Goal: Task Accomplishment & Management: Complete application form

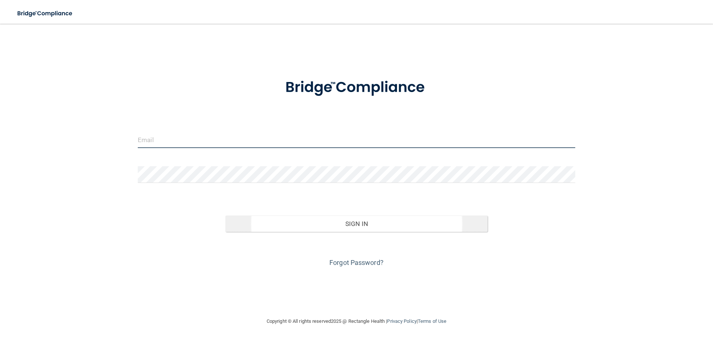
type input "[PERSON_NAME][EMAIL_ADDRESS][DOMAIN_NAME]"
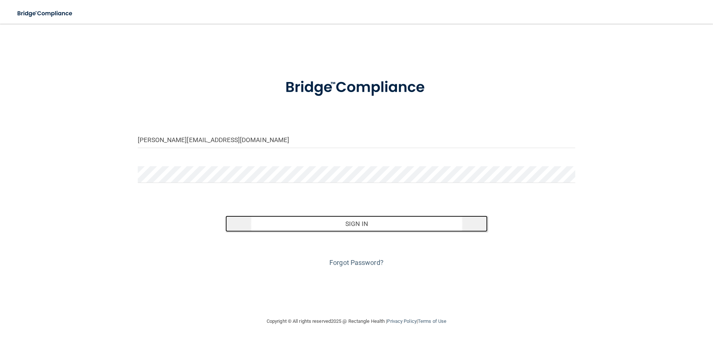
click at [343, 226] on button "Sign In" at bounding box center [356, 224] width 263 height 16
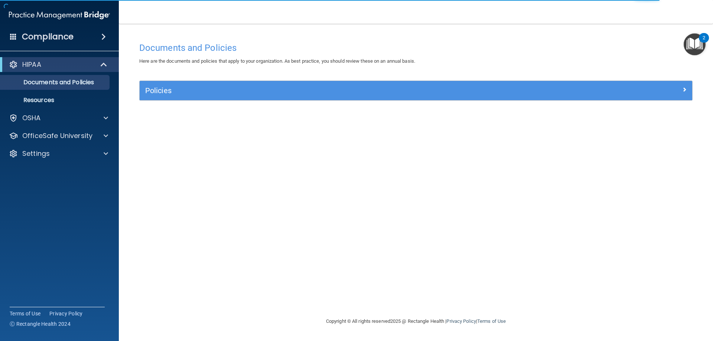
click at [470, 84] on div "Policies" at bounding box center [416, 90] width 553 height 19
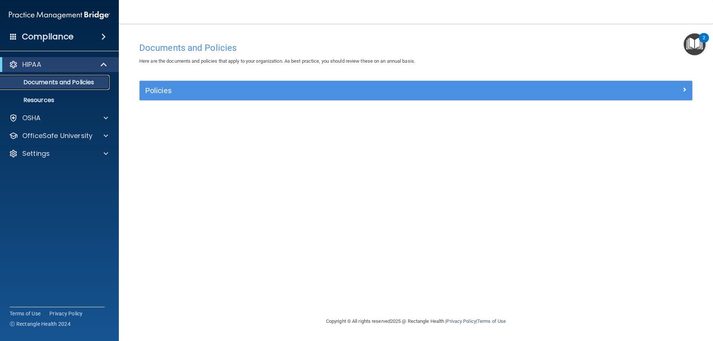
click at [57, 78] on link "Documents and Policies" at bounding box center [51, 82] width 117 height 15
click at [69, 36] on h4 "Compliance" at bounding box center [48, 37] width 52 height 10
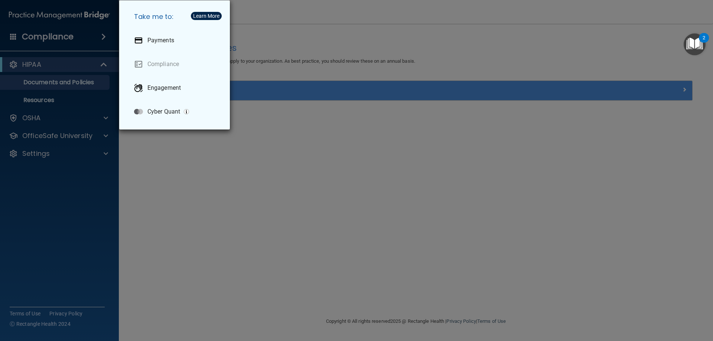
click at [69, 36] on div "Take me to: Payments Compliance Engagement Cyber Quant" at bounding box center [356, 170] width 713 height 341
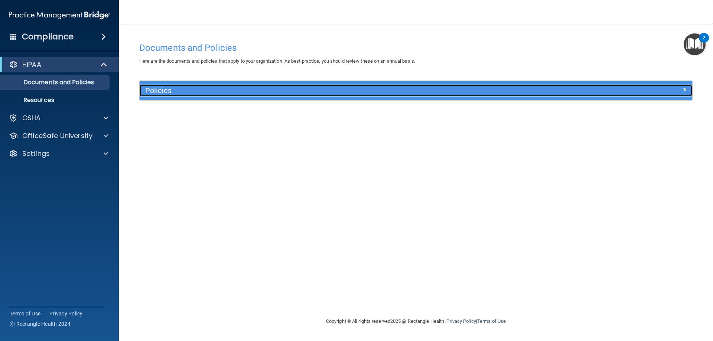
click at [641, 88] on div at bounding box center [623, 89] width 138 height 9
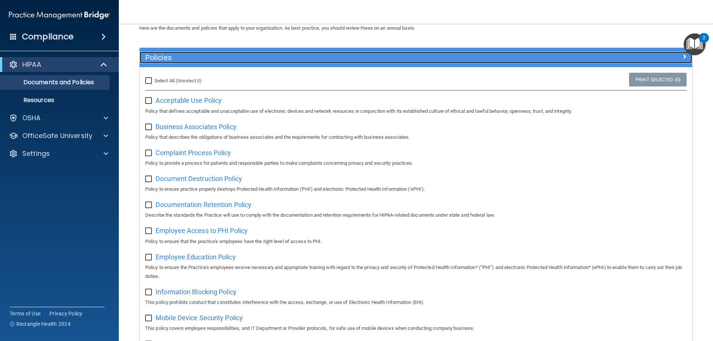
scroll to position [32, 0]
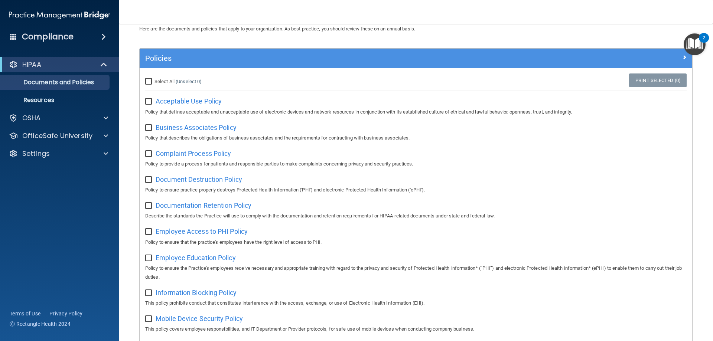
click at [709, 36] on div "2" at bounding box center [704, 38] width 10 height 10
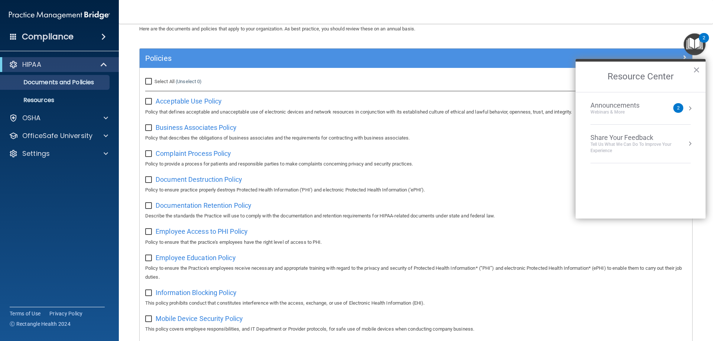
click at [697, 72] on button "×" at bounding box center [696, 70] width 7 height 12
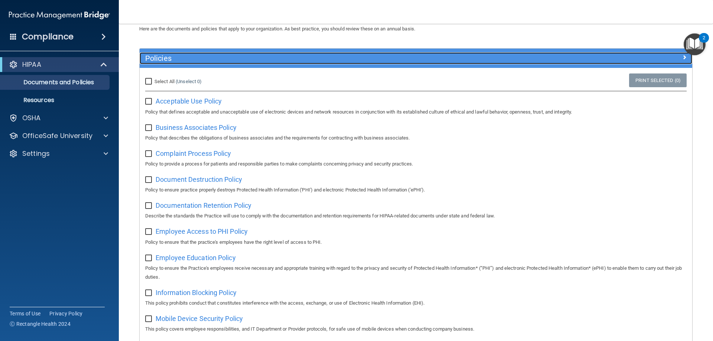
click at [682, 58] on span at bounding box center [684, 57] width 4 height 9
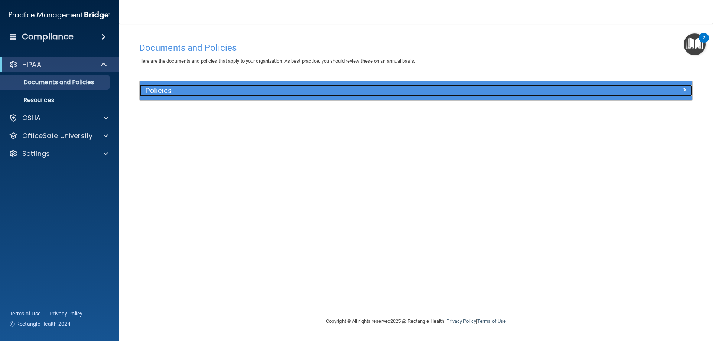
scroll to position [0, 0]
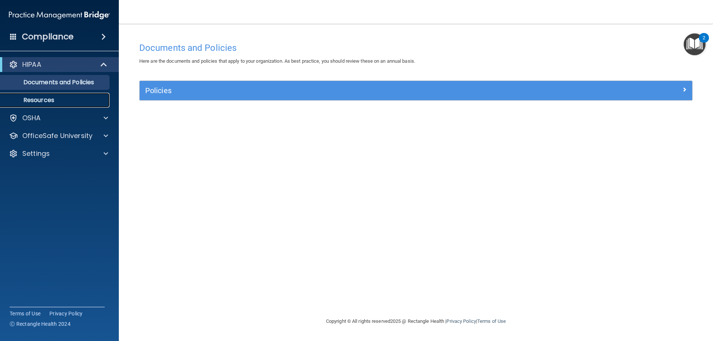
click at [64, 101] on p "Resources" at bounding box center [55, 100] width 101 height 7
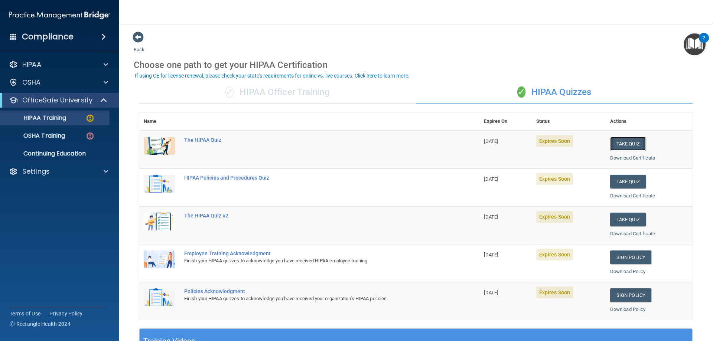
click at [621, 141] on button "Take Quiz" at bounding box center [628, 144] width 36 height 14
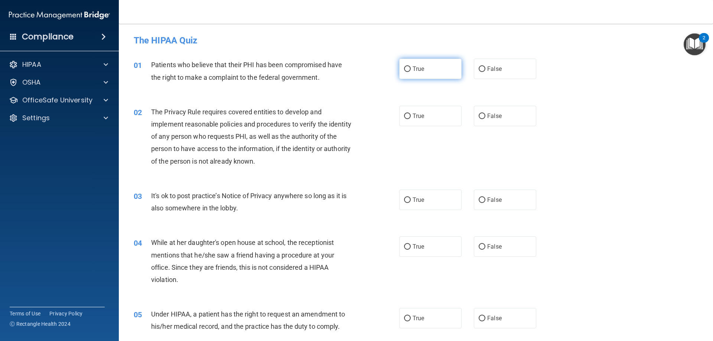
click at [413, 71] on span "True" at bounding box center [419, 68] width 12 height 7
click at [411, 71] on input "True" at bounding box center [407, 69] width 7 height 6
radio input "true"
click at [409, 116] on label "True" at bounding box center [430, 116] width 62 height 20
click at [409, 116] on input "True" at bounding box center [407, 117] width 7 height 6
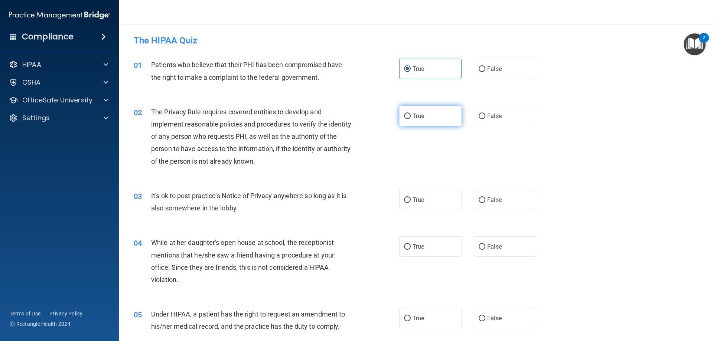
radio input "true"
click at [488, 199] on span "False" at bounding box center [494, 200] width 14 height 7
click at [486, 199] on input "False" at bounding box center [482, 201] width 7 height 6
radio input "true"
click at [498, 246] on label "False" at bounding box center [505, 247] width 62 height 20
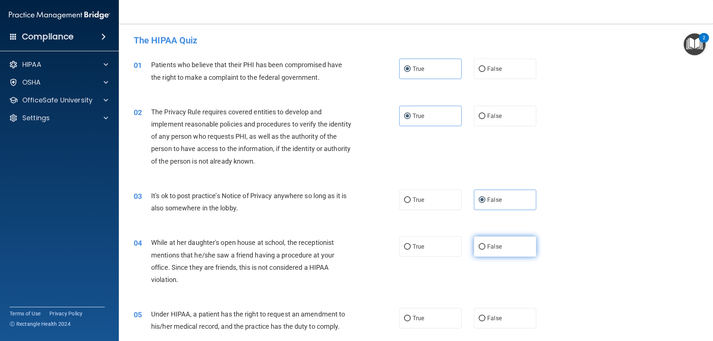
click at [486, 246] on input "False" at bounding box center [482, 247] width 7 height 6
radio input "true"
click at [506, 324] on label "False" at bounding box center [505, 318] width 62 height 20
click at [486, 322] on input "False" at bounding box center [482, 319] width 7 height 6
radio input "true"
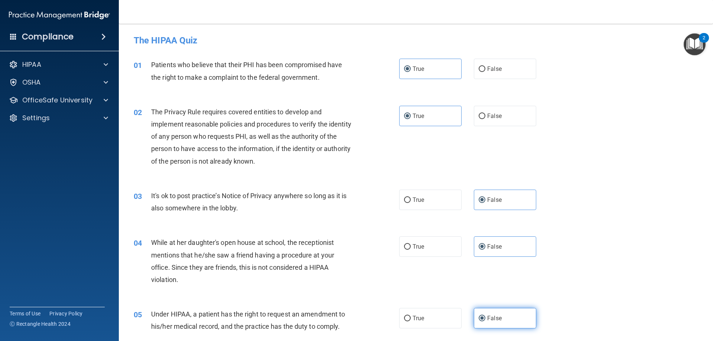
scroll to position [111, 0]
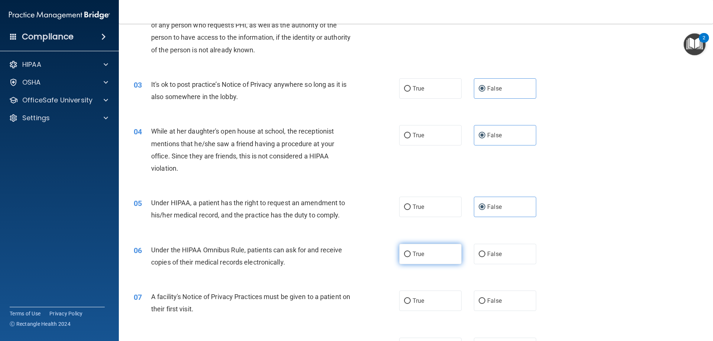
click at [407, 260] on label "True" at bounding box center [430, 254] width 62 height 20
click at [407, 257] on input "True" at bounding box center [407, 255] width 7 height 6
radio input "true"
click at [426, 301] on label "True" at bounding box center [430, 301] width 62 height 20
click at [411, 301] on input "True" at bounding box center [407, 302] width 7 height 6
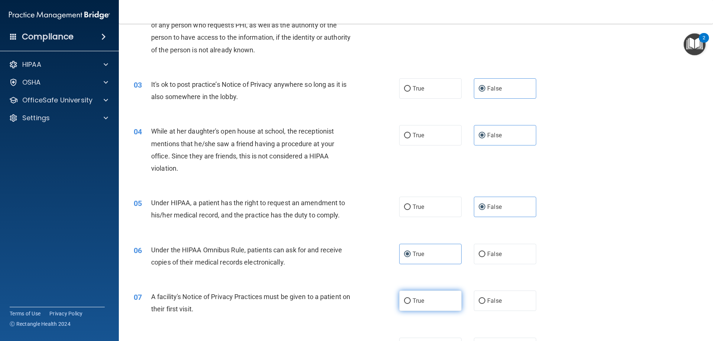
radio input "true"
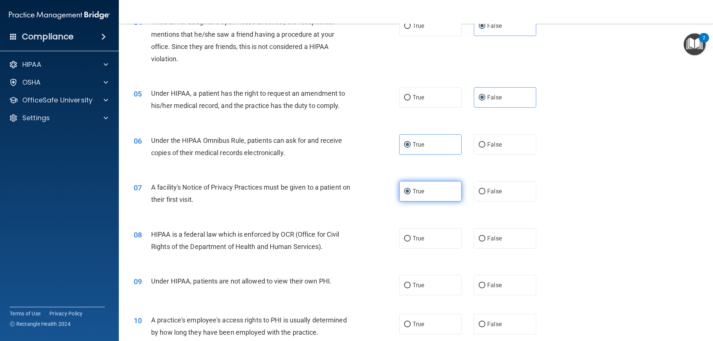
scroll to position [223, 0]
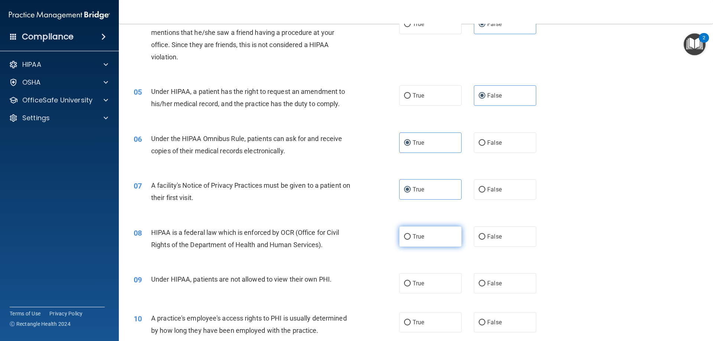
click at [426, 238] on label "True" at bounding box center [430, 237] width 62 height 20
click at [411, 238] on input "True" at bounding box center [407, 237] width 7 height 6
radio input "true"
click at [488, 283] on span "False" at bounding box center [494, 283] width 14 height 7
click at [486, 283] on input "False" at bounding box center [482, 284] width 7 height 6
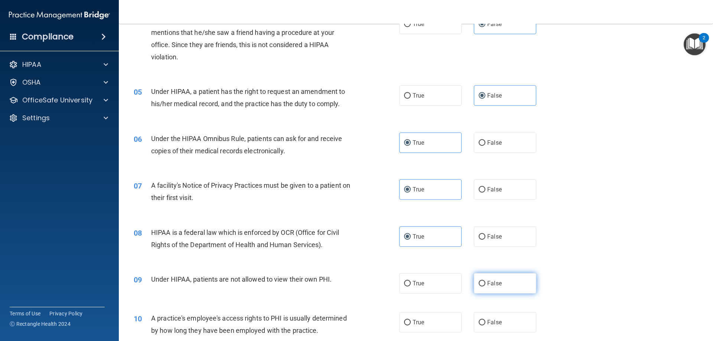
radio input "true"
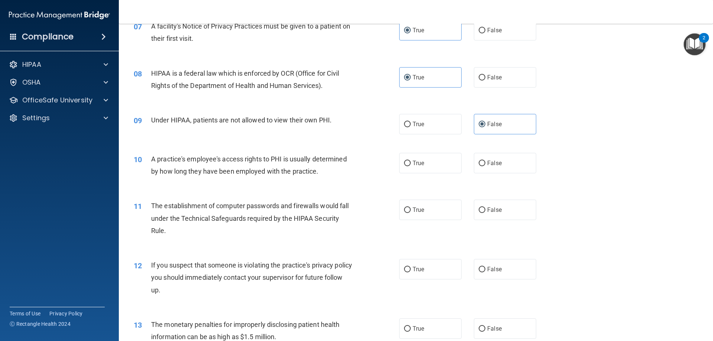
scroll to position [446, 0]
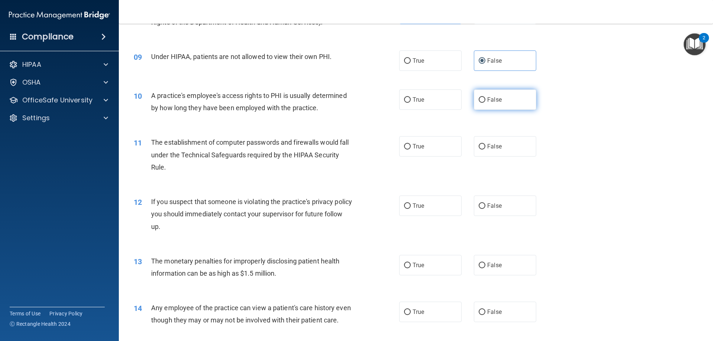
click at [495, 106] on label "False" at bounding box center [505, 100] width 62 height 20
click at [486, 103] on input "False" at bounding box center [482, 100] width 7 height 6
radio input "true"
click at [416, 146] on span "True" at bounding box center [419, 146] width 12 height 7
click at [411, 146] on input "True" at bounding box center [407, 147] width 7 height 6
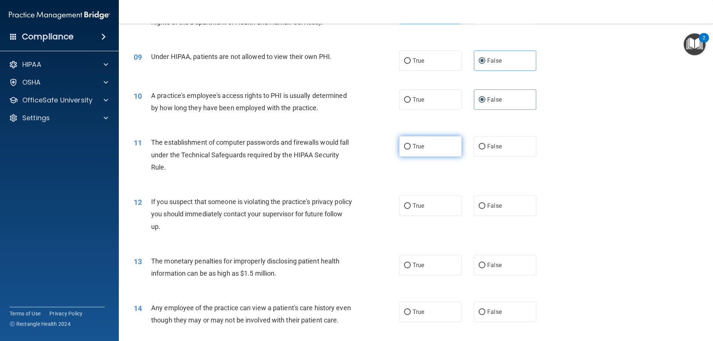
radio input "true"
click at [427, 208] on label "True" at bounding box center [430, 206] width 62 height 20
click at [411, 208] on input "True" at bounding box center [407, 207] width 7 height 6
radio input "true"
click at [425, 260] on label "True" at bounding box center [430, 265] width 62 height 20
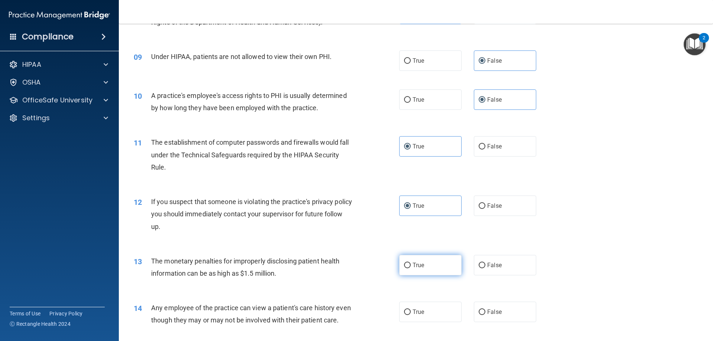
click at [411, 263] on input "True" at bounding box center [407, 266] width 7 height 6
radio input "true"
click at [492, 313] on span "False" at bounding box center [494, 312] width 14 height 7
click at [486, 313] on input "False" at bounding box center [482, 313] width 7 height 6
radio input "true"
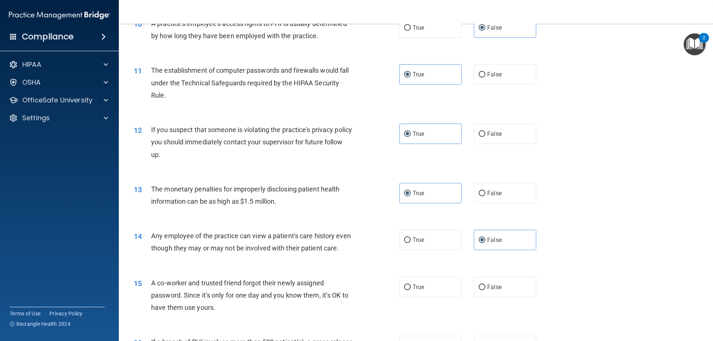
scroll to position [669, 0]
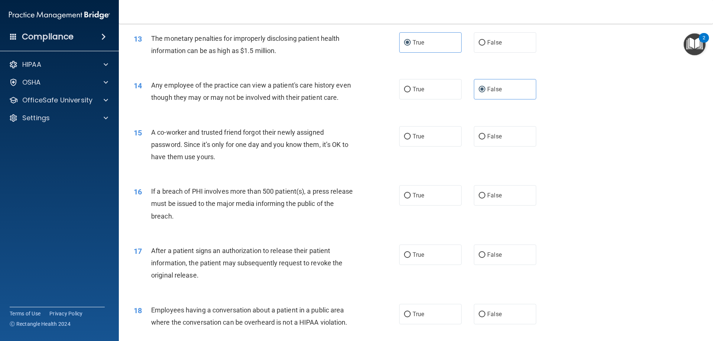
click at [495, 138] on div "15 A co-worker and trusted friend forgot their newly assigned password. Since i…" at bounding box center [416, 146] width 576 height 59
click at [495, 140] on span "False" at bounding box center [494, 136] width 14 height 7
click at [486, 140] on input "False" at bounding box center [482, 137] width 7 height 6
radio input "true"
click at [431, 206] on label "True" at bounding box center [430, 195] width 62 height 20
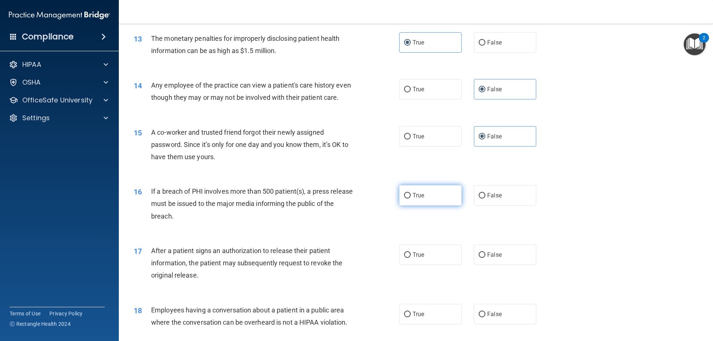
click at [411, 199] on input "True" at bounding box center [407, 196] width 7 height 6
radio input "true"
click at [418, 259] on span "True" at bounding box center [419, 254] width 12 height 7
click at [411, 258] on input "True" at bounding box center [407, 256] width 7 height 6
radio input "true"
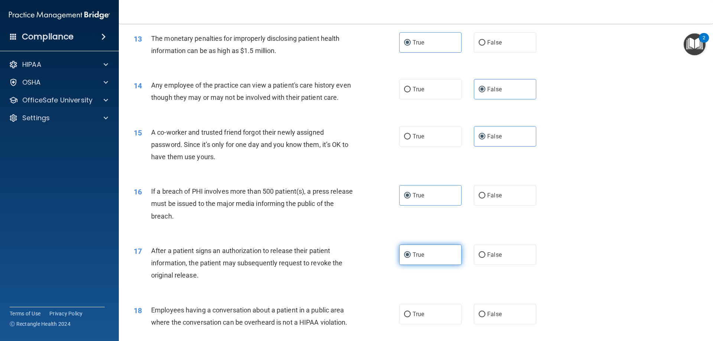
scroll to position [780, 0]
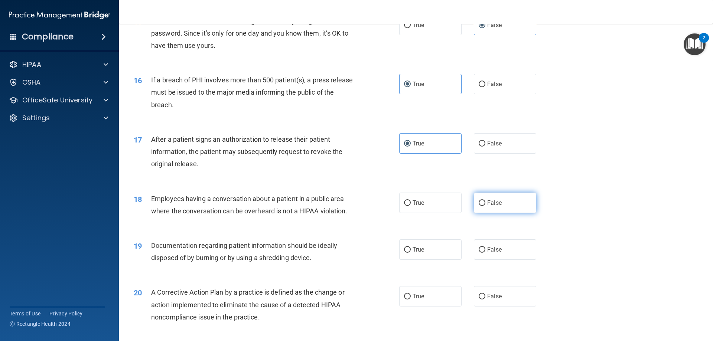
click at [489, 207] on span "False" at bounding box center [494, 202] width 14 height 7
click at [486, 206] on input "False" at bounding box center [482, 204] width 7 height 6
radio input "true"
click at [417, 253] on span "True" at bounding box center [419, 249] width 12 height 7
click at [411, 253] on input "True" at bounding box center [407, 250] width 7 height 6
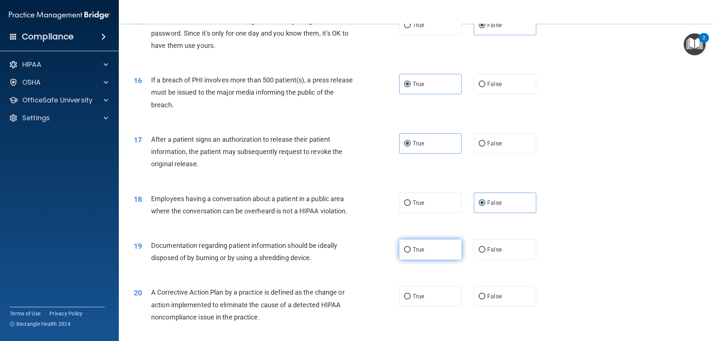
radio input "true"
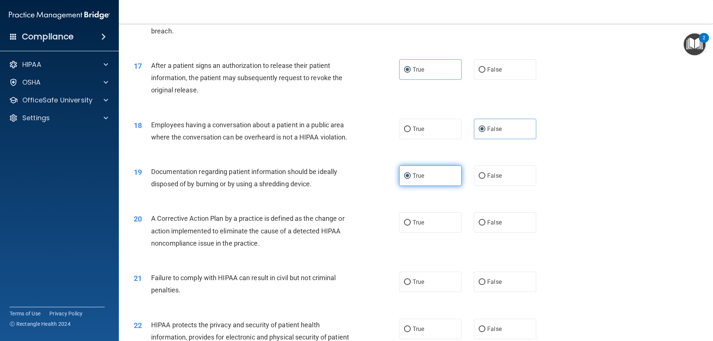
scroll to position [854, 0]
drag, startPoint x: 504, startPoint y: 238, endPoint x: 501, endPoint y: 242, distance: 5.1
click at [503, 233] on label "False" at bounding box center [505, 222] width 62 height 20
click at [486, 225] on input "False" at bounding box center [482, 223] width 7 height 6
radio input "true"
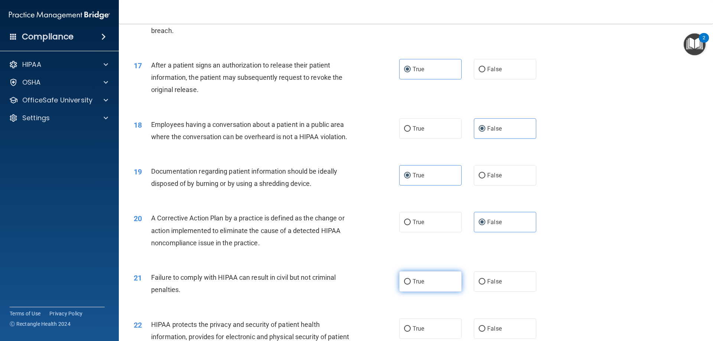
click at [406, 292] on label "True" at bounding box center [430, 282] width 62 height 20
click at [406, 285] on input "True" at bounding box center [407, 282] width 7 height 6
radio input "true"
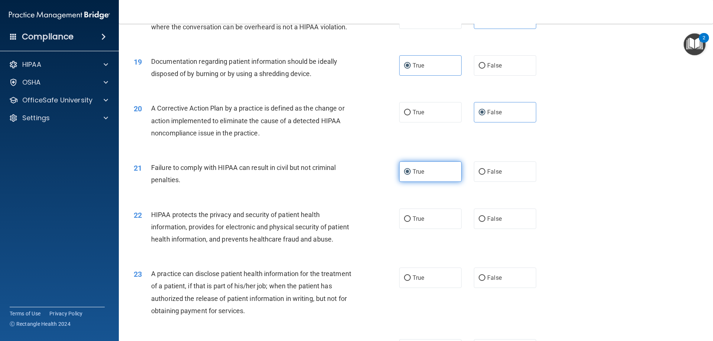
scroll to position [966, 0]
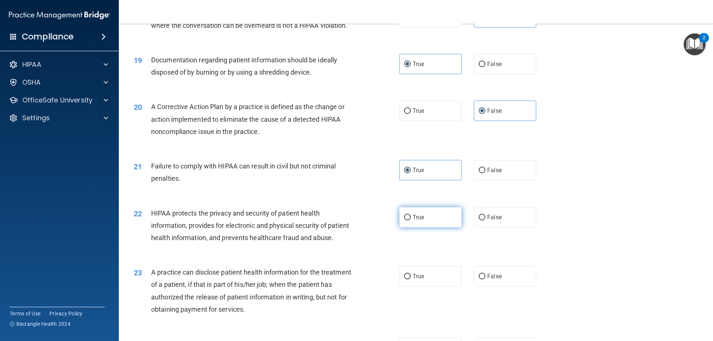
click at [434, 228] on label "True" at bounding box center [430, 217] width 62 height 20
click at [411, 221] on input "True" at bounding box center [407, 218] width 7 height 6
radio input "true"
click at [506, 287] on label "False" at bounding box center [505, 276] width 62 height 20
click at [486, 280] on input "False" at bounding box center [482, 277] width 7 height 6
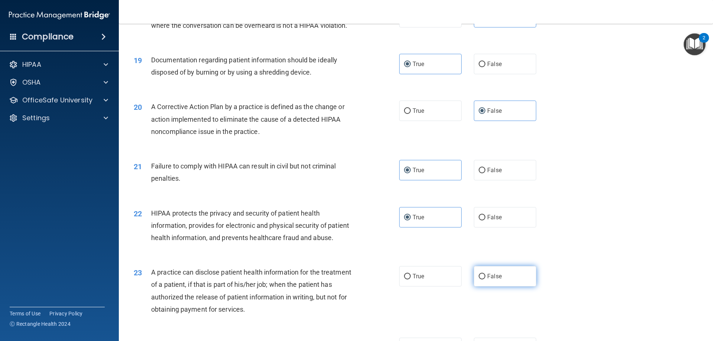
radio input "true"
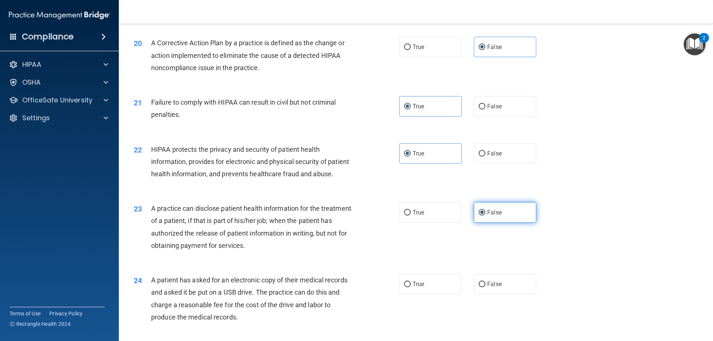
scroll to position [1077, 0]
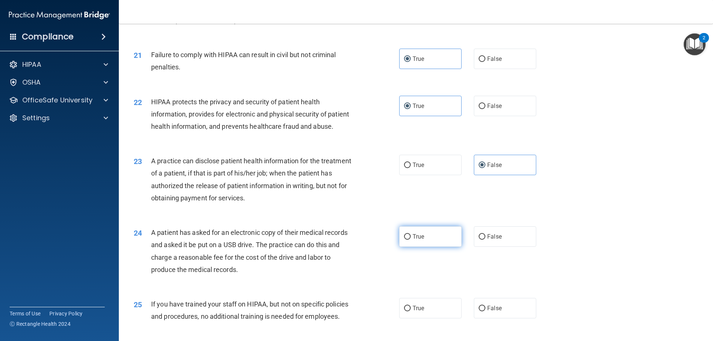
click at [419, 240] on span "True" at bounding box center [419, 236] width 12 height 7
click at [411, 240] on input "True" at bounding box center [407, 237] width 7 height 6
radio input "true"
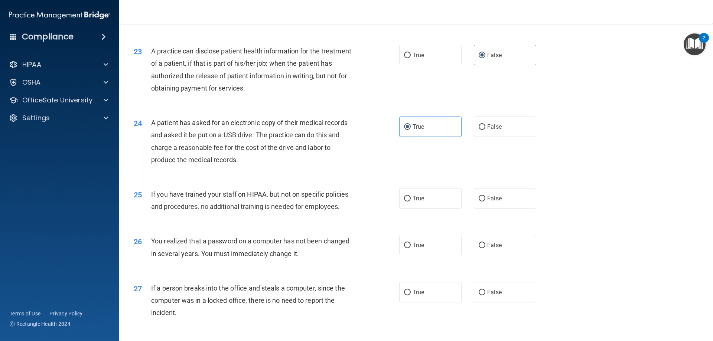
scroll to position [1189, 0]
click at [506, 207] on label "False" at bounding box center [505, 197] width 62 height 20
click at [486, 200] on input "False" at bounding box center [482, 198] width 7 height 6
radio input "true"
click at [402, 254] on label "True" at bounding box center [430, 244] width 62 height 20
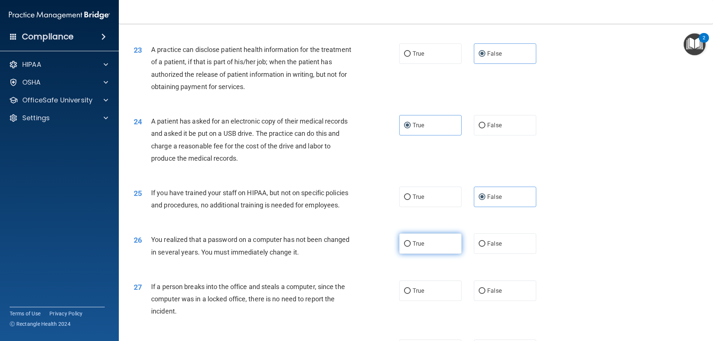
click at [404, 247] on input "True" at bounding box center [407, 244] width 7 height 6
radio input "true"
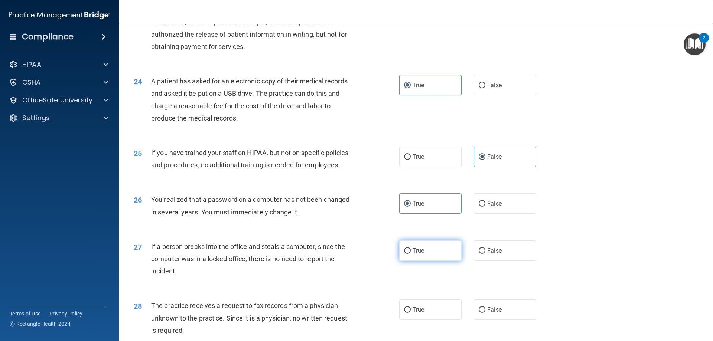
scroll to position [1263, 0]
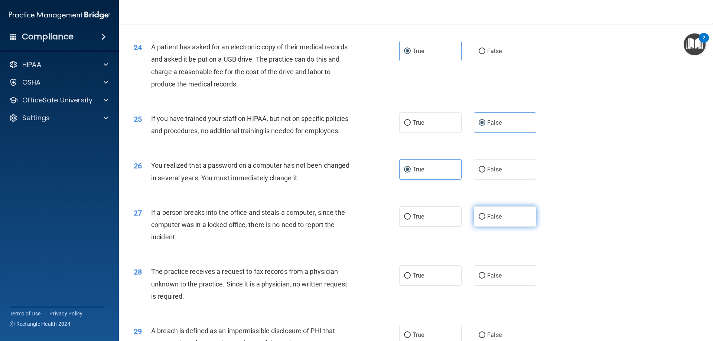
click at [507, 227] on label "False" at bounding box center [505, 217] width 62 height 20
click at [486, 220] on input "False" at bounding box center [482, 217] width 7 height 6
radio input "true"
click at [494, 279] on span "False" at bounding box center [494, 275] width 14 height 7
click at [486, 279] on input "False" at bounding box center [482, 276] width 7 height 6
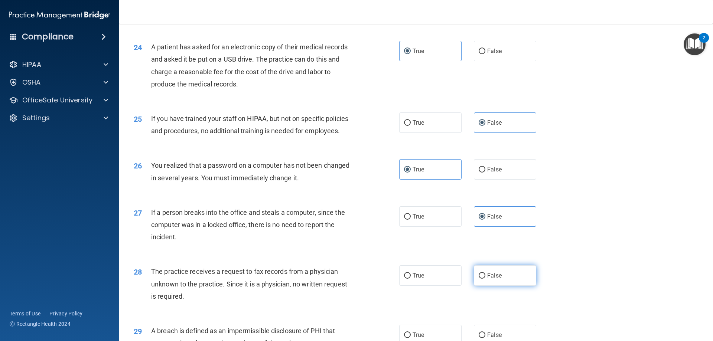
radio input "true"
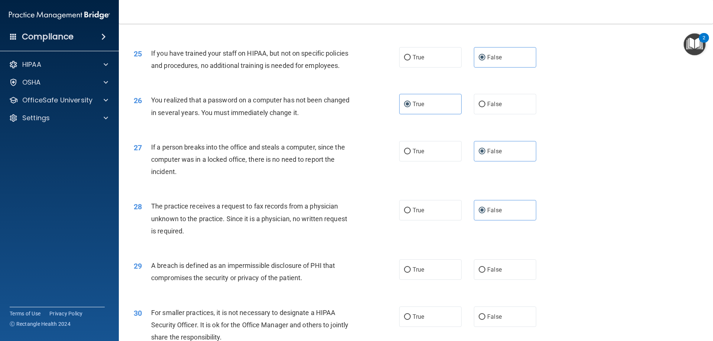
scroll to position [1412, 0]
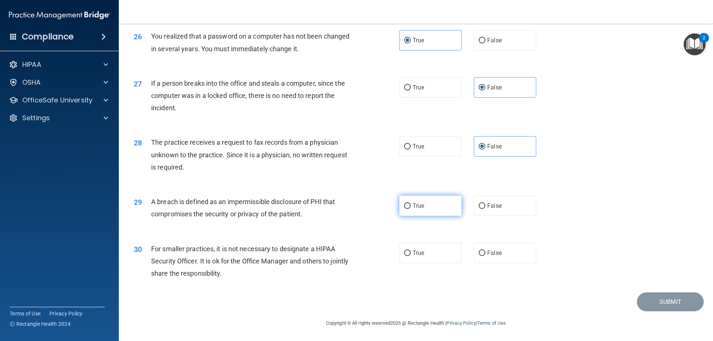
click at [419, 215] on label "True" at bounding box center [430, 206] width 62 height 20
click at [411, 209] on input "True" at bounding box center [407, 207] width 7 height 6
radio input "true"
click at [484, 252] on label "False" at bounding box center [505, 253] width 62 height 20
click at [484, 252] on input "False" at bounding box center [482, 254] width 7 height 6
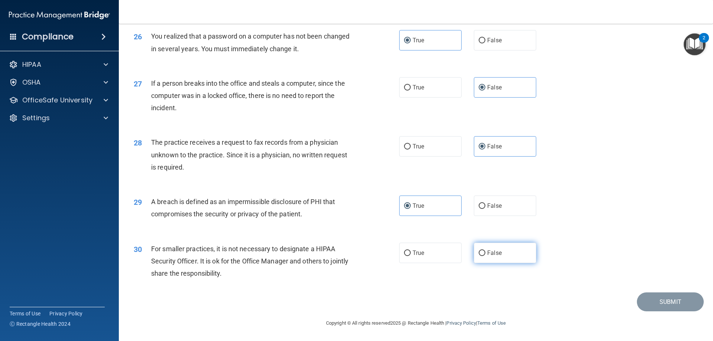
radio input "true"
click at [663, 307] on button "Submit" at bounding box center [670, 302] width 67 height 19
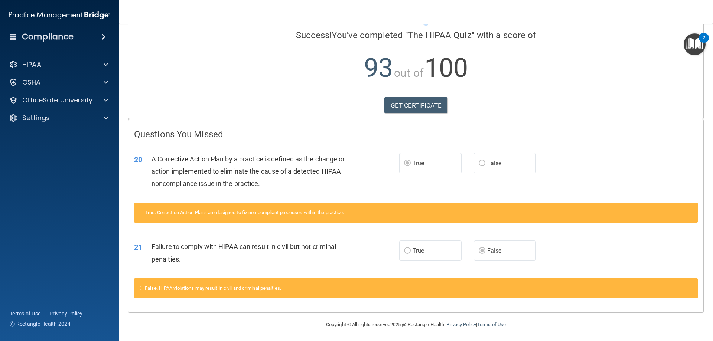
scroll to position [57, 0]
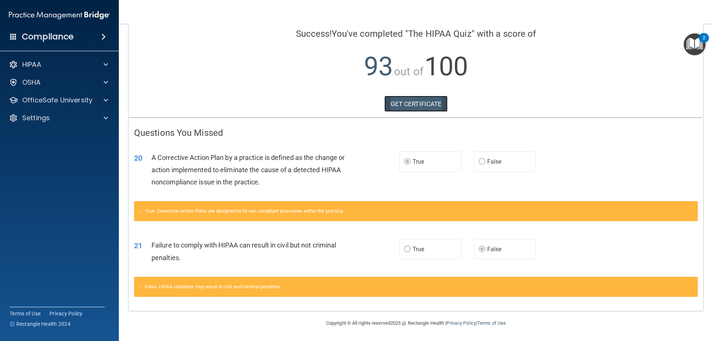
click at [404, 103] on link "GET CERTIFICATE" at bounding box center [416, 104] width 64 height 16
click at [506, 159] on label "False" at bounding box center [505, 162] width 62 height 20
click at [512, 245] on label "False" at bounding box center [505, 249] width 62 height 20
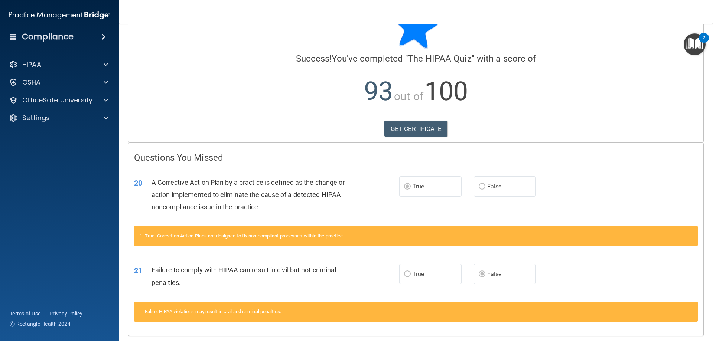
scroll to position [0, 0]
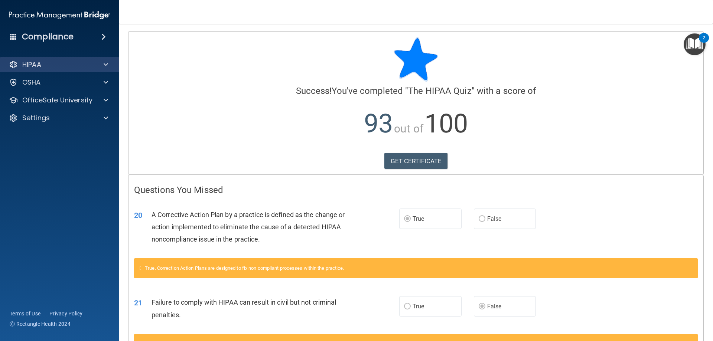
click at [78, 58] on div "HIPAA" at bounding box center [59, 64] width 119 height 15
click at [396, 161] on link "GET CERTIFICATE" at bounding box center [416, 161] width 64 height 16
click at [35, 65] on p "HIPAA" at bounding box center [31, 64] width 19 height 9
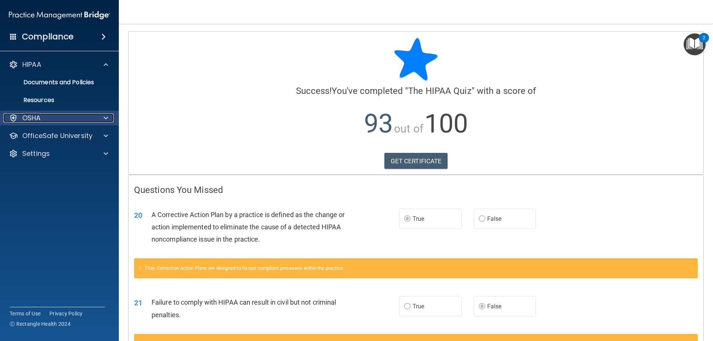
click at [36, 119] on p "OSHA" at bounding box center [31, 118] width 19 height 9
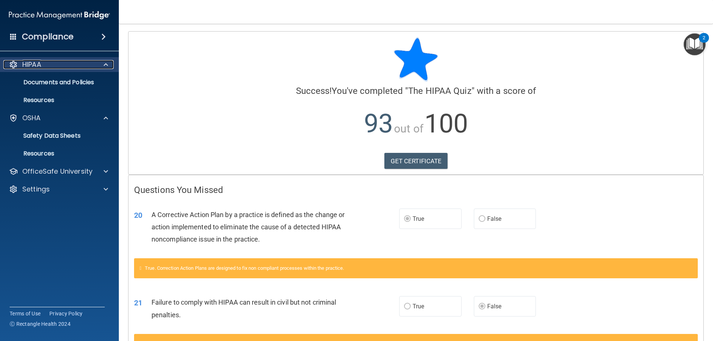
click at [101, 65] on div at bounding box center [104, 64] width 19 height 9
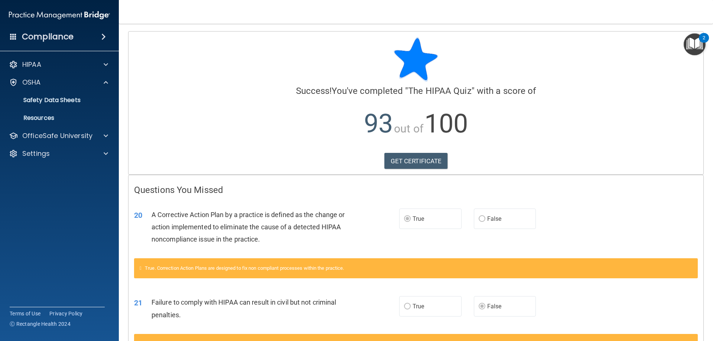
click at [101, 36] on span at bounding box center [103, 36] width 4 height 9
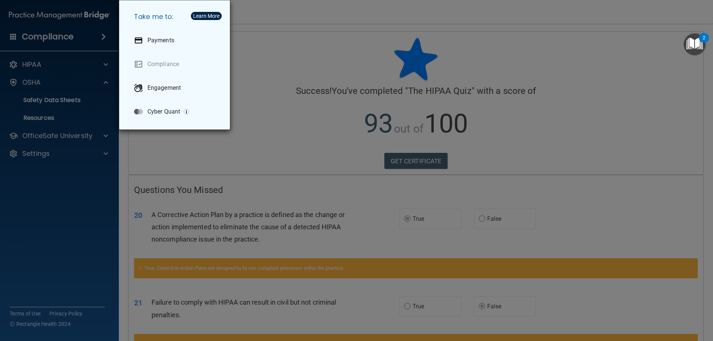
click at [58, 195] on div "Take me to: Payments Compliance Engagement Cyber Quant" at bounding box center [356, 170] width 713 height 341
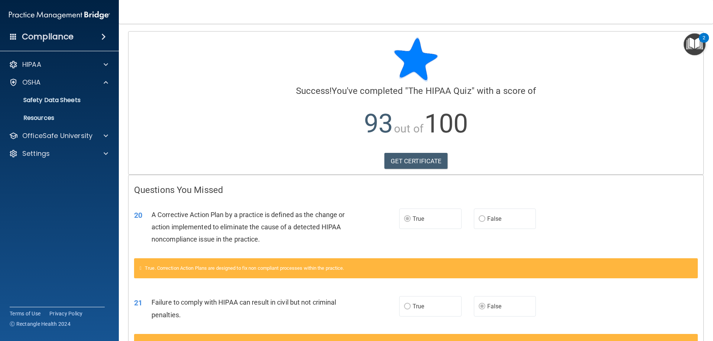
click at [84, 92] on ul "Documents Safety Data Sheets Self-Assessment Injury and Illness Report Resources" at bounding box center [60, 108] width 134 height 36
click at [82, 102] on p "Safety Data Sheets" at bounding box center [55, 100] width 101 height 7
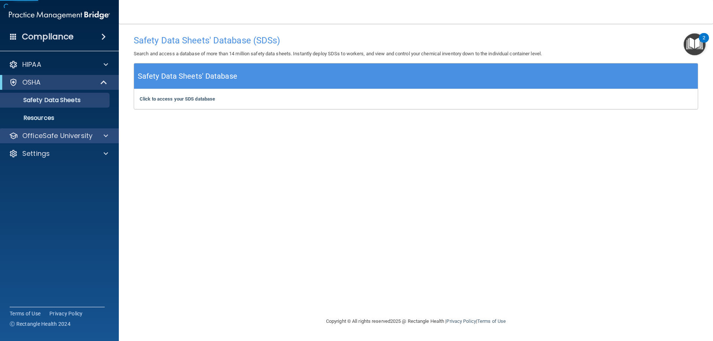
click at [58, 129] on div "OfficeSafe University" at bounding box center [59, 136] width 119 height 15
click at [55, 119] on p "Resources" at bounding box center [55, 117] width 101 height 7
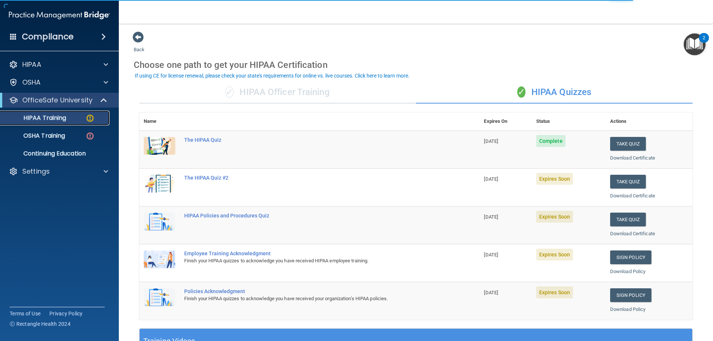
click at [72, 119] on div "HIPAA Training" at bounding box center [55, 117] width 101 height 7
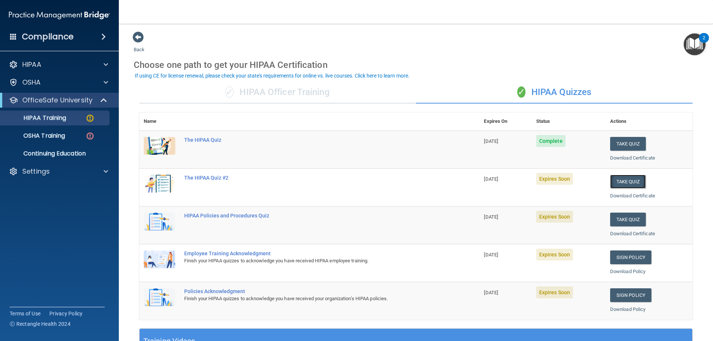
click at [620, 181] on button "Take Quiz" at bounding box center [628, 182] width 36 height 14
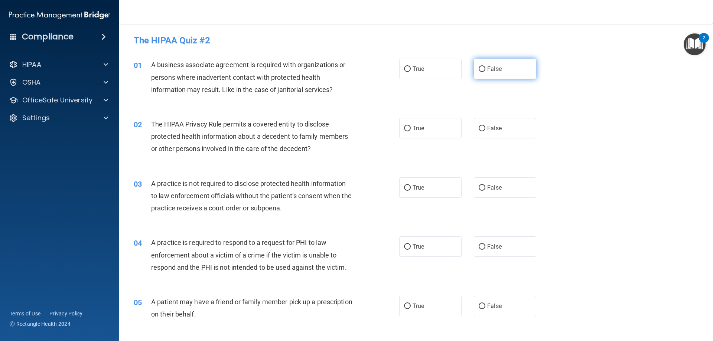
click at [500, 77] on label "False" at bounding box center [505, 69] width 62 height 20
click at [486, 72] on input "False" at bounding box center [482, 69] width 7 height 6
radio input "true"
click at [422, 130] on label "True" at bounding box center [430, 128] width 62 height 20
click at [411, 130] on input "True" at bounding box center [407, 129] width 7 height 6
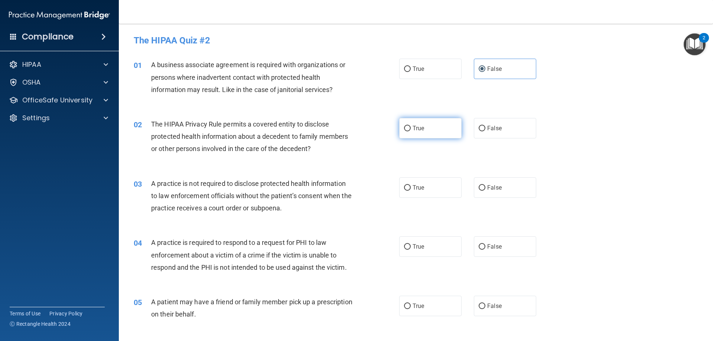
radio input "true"
click at [511, 190] on label "False" at bounding box center [505, 188] width 62 height 20
click at [486, 190] on input "False" at bounding box center [482, 188] width 7 height 6
radio input "true"
click at [425, 254] on label "True" at bounding box center [430, 247] width 62 height 20
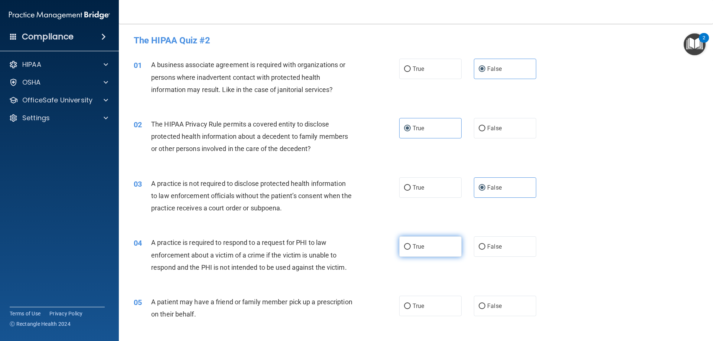
click at [411, 250] on input "True" at bounding box center [407, 247] width 7 height 6
radio input "true"
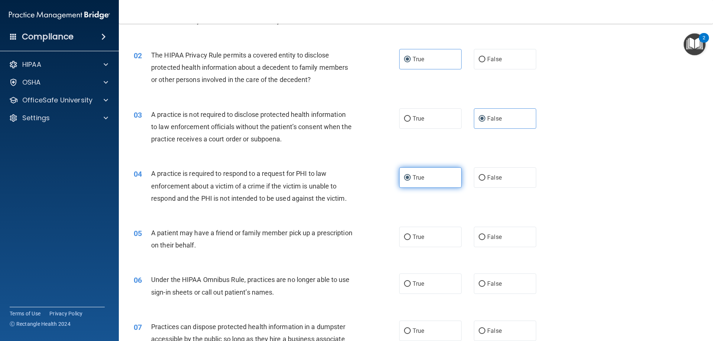
scroll to position [74, 0]
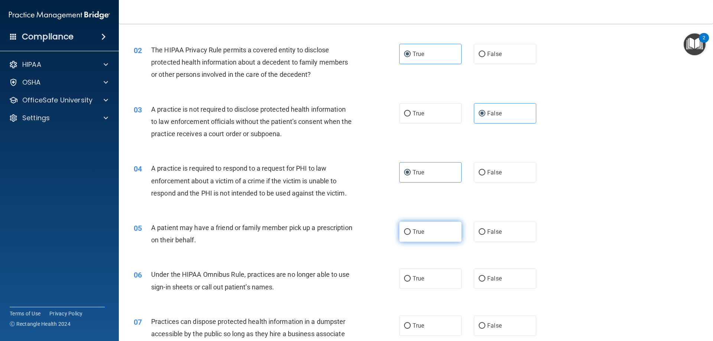
click at [423, 233] on label "True" at bounding box center [430, 232] width 62 height 20
click at [411, 233] on input "True" at bounding box center [407, 233] width 7 height 6
radio input "true"
click at [481, 277] on input "False" at bounding box center [482, 279] width 7 height 6
radio input "true"
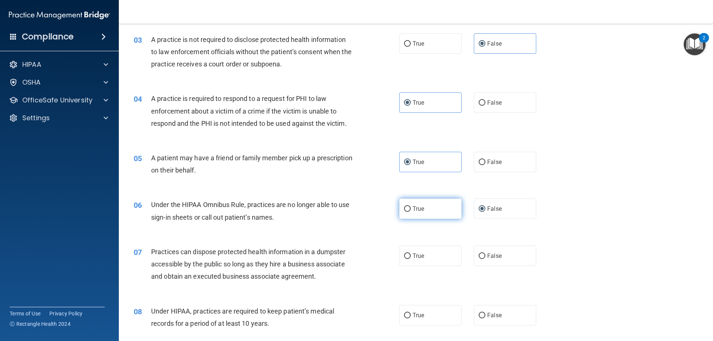
scroll to position [149, 0]
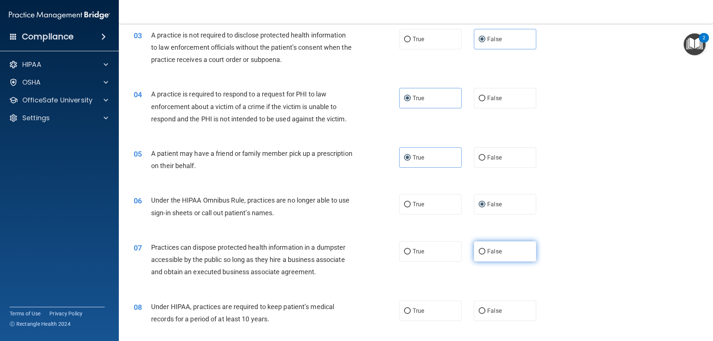
click at [507, 253] on label "False" at bounding box center [505, 251] width 62 height 20
click at [486, 253] on input "False" at bounding box center [482, 252] width 7 height 6
radio input "true"
click at [496, 311] on span "False" at bounding box center [494, 311] width 14 height 7
click at [486, 311] on input "False" at bounding box center [482, 312] width 7 height 6
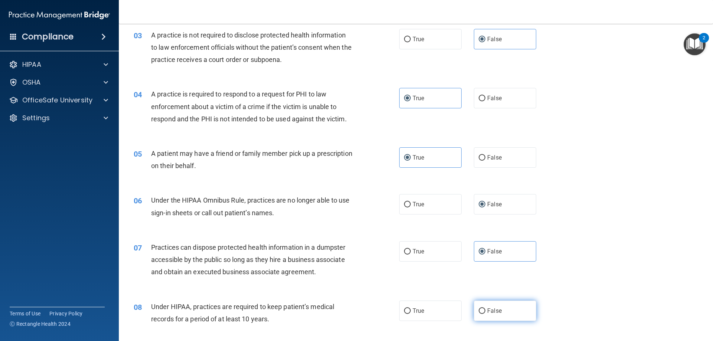
radio input "true"
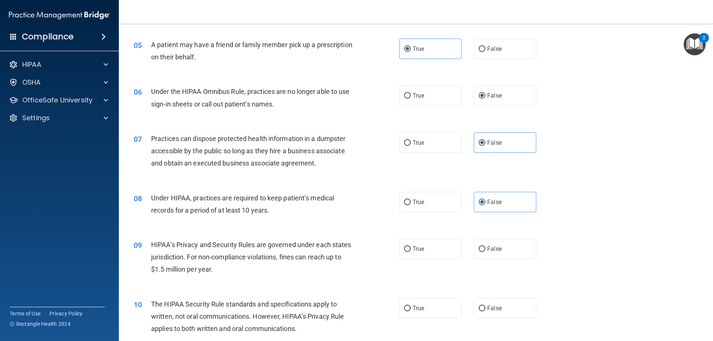
scroll to position [260, 0]
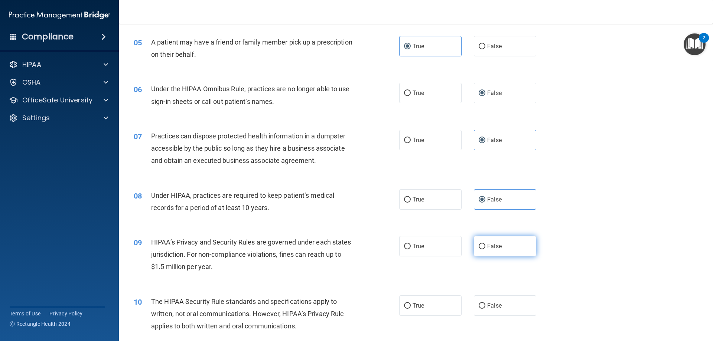
click at [504, 247] on label "False" at bounding box center [505, 246] width 62 height 20
click at [486, 247] on input "False" at bounding box center [482, 247] width 7 height 6
radio input "true"
click at [418, 302] on label "True" at bounding box center [430, 306] width 62 height 20
click at [411, 304] on input "True" at bounding box center [407, 307] width 7 height 6
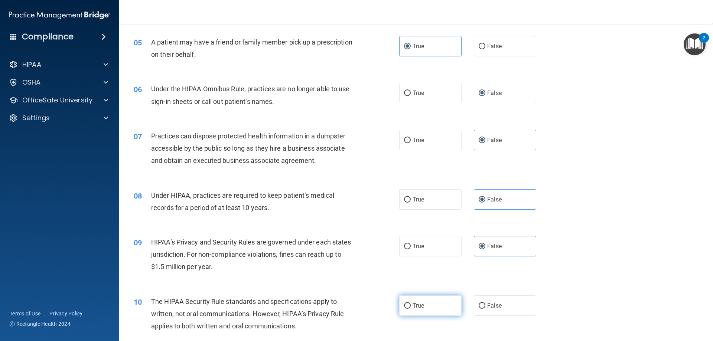
radio input "true"
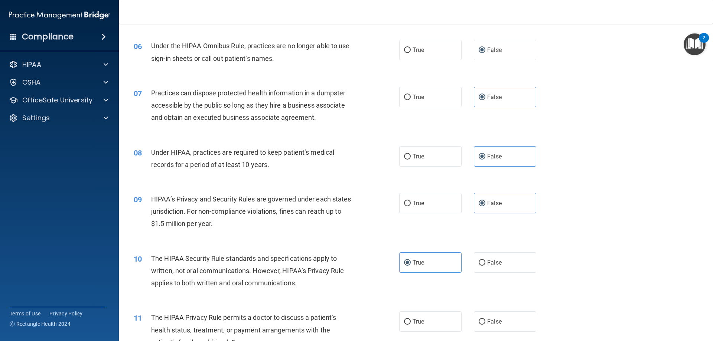
scroll to position [371, 0]
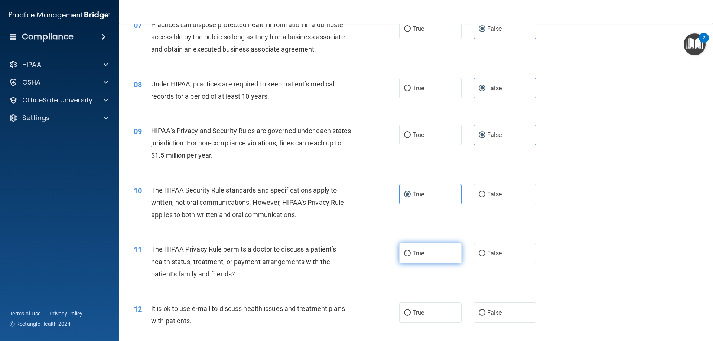
click at [428, 254] on label "True" at bounding box center [430, 253] width 62 height 20
click at [411, 254] on input "True" at bounding box center [407, 254] width 7 height 6
radio input "true"
click at [428, 316] on label "True" at bounding box center [430, 313] width 62 height 20
click at [411, 316] on input "True" at bounding box center [407, 314] width 7 height 6
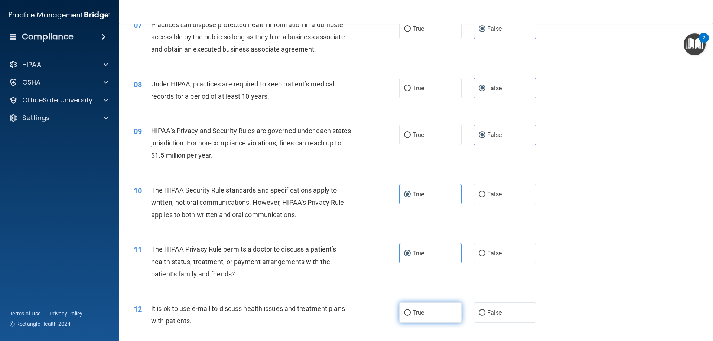
radio input "true"
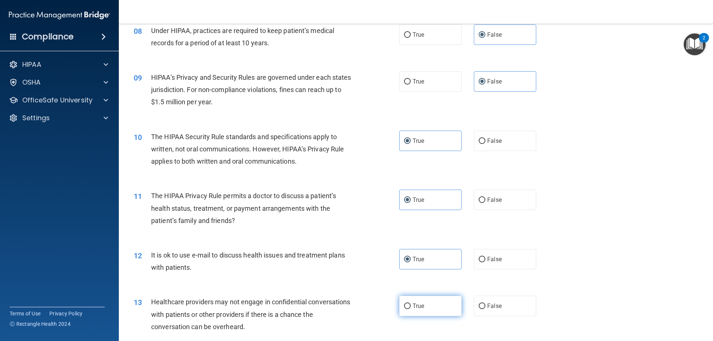
scroll to position [483, 0]
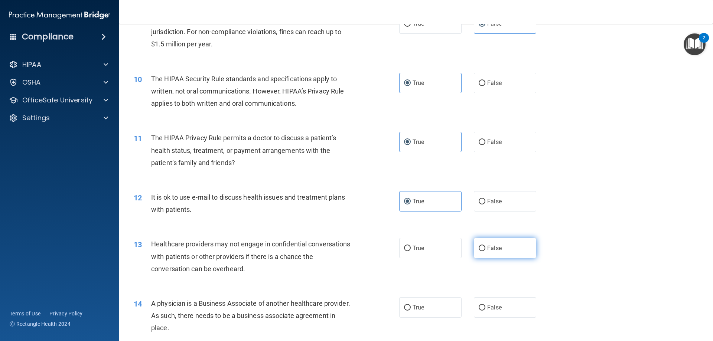
click at [494, 254] on label "False" at bounding box center [505, 248] width 62 height 20
click at [486, 251] on input "False" at bounding box center [482, 249] width 7 height 6
radio input "true"
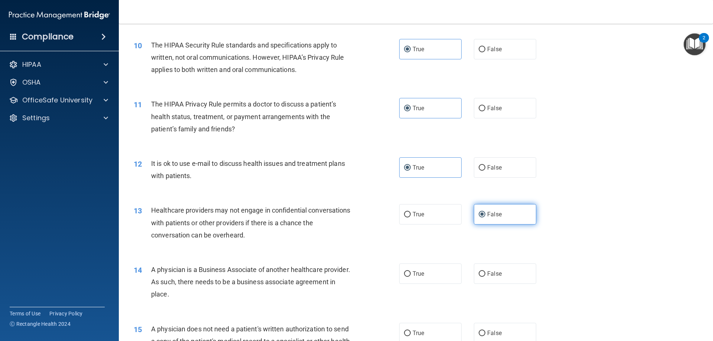
scroll to position [557, 0]
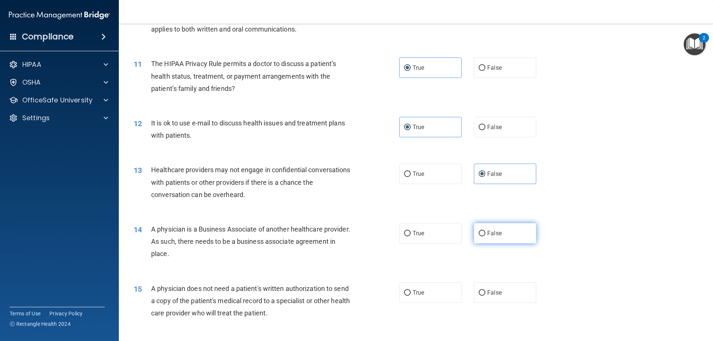
click at [491, 231] on span "False" at bounding box center [494, 233] width 14 height 7
click at [486, 231] on input "False" at bounding box center [482, 234] width 7 height 6
radio input "true"
click at [430, 293] on label "True" at bounding box center [430, 293] width 62 height 20
click at [411, 293] on input "True" at bounding box center [407, 293] width 7 height 6
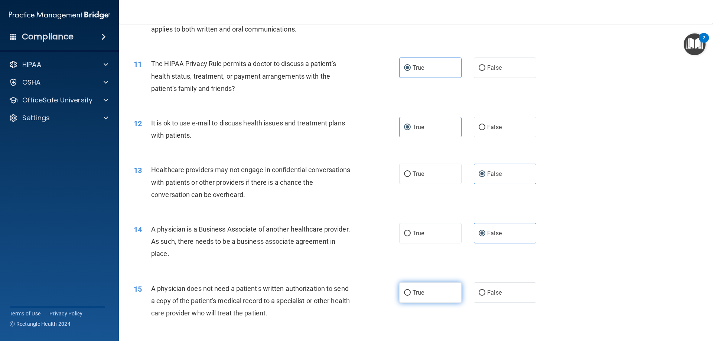
radio input "true"
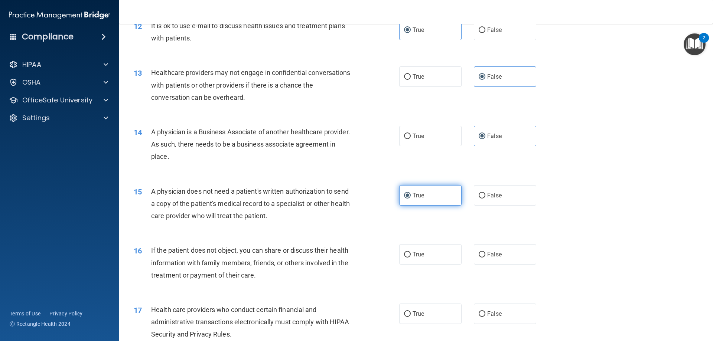
scroll to position [669, 0]
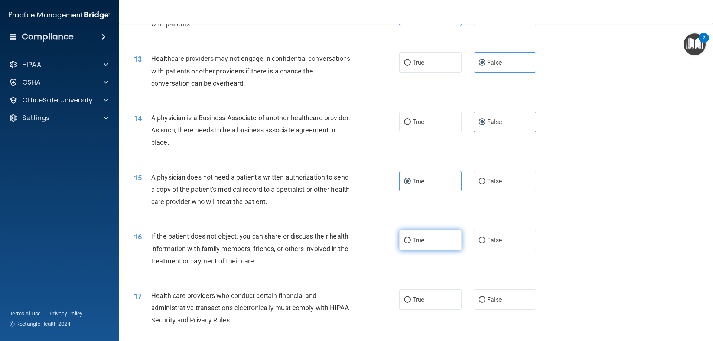
click at [430, 242] on label "True" at bounding box center [430, 240] width 62 height 20
click at [411, 242] on input "True" at bounding box center [407, 241] width 7 height 6
radio input "true"
click at [430, 305] on label "True" at bounding box center [430, 300] width 62 height 20
click at [411, 303] on input "True" at bounding box center [407, 301] width 7 height 6
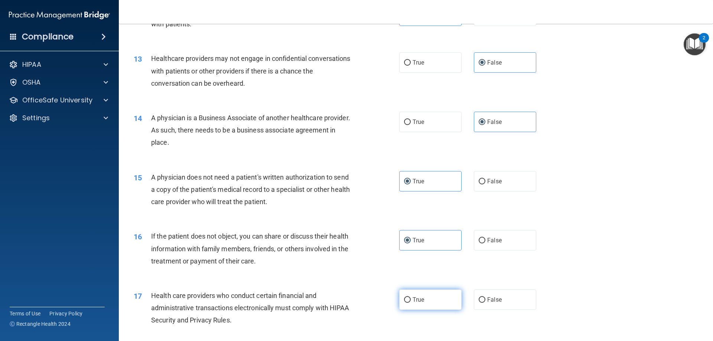
radio input "true"
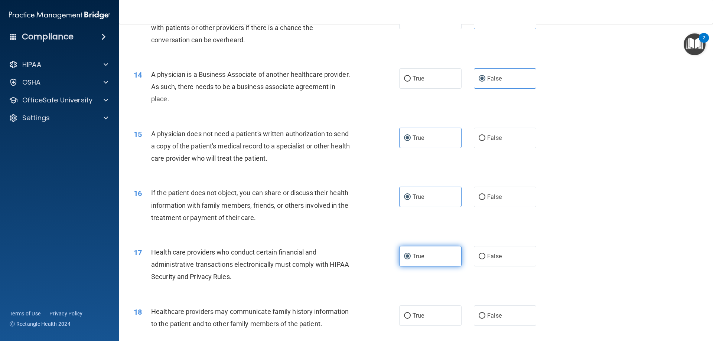
scroll to position [780, 0]
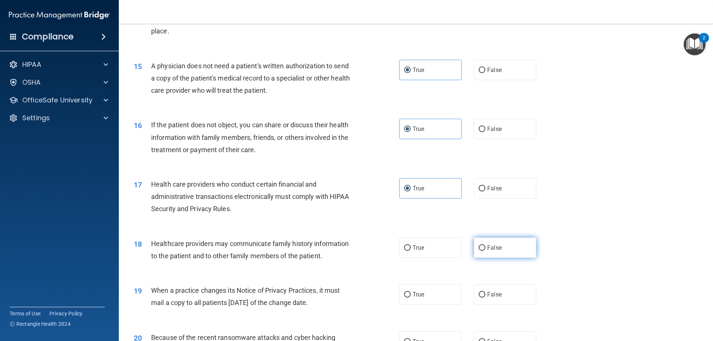
click at [495, 253] on label "False" at bounding box center [505, 248] width 62 height 20
click at [486, 251] on input "False" at bounding box center [482, 249] width 7 height 6
radio input "true"
click at [503, 298] on label "False" at bounding box center [505, 295] width 62 height 20
click at [486, 298] on input "False" at bounding box center [482, 295] width 7 height 6
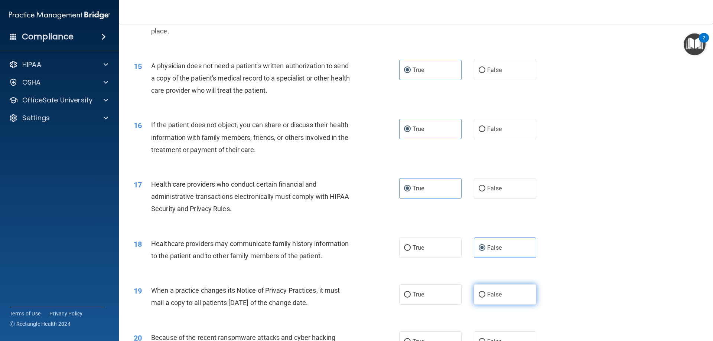
radio input "true"
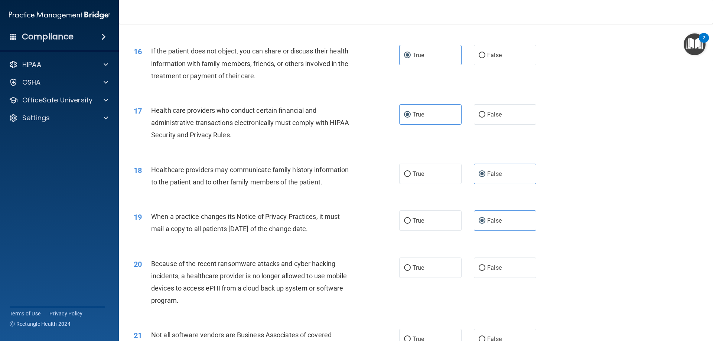
scroll to position [854, 0]
click at [497, 270] on span "False" at bounding box center [494, 267] width 14 height 7
click at [486, 270] on input "False" at bounding box center [482, 268] width 7 height 6
radio input "true"
click at [441, 269] on label "True" at bounding box center [430, 267] width 62 height 20
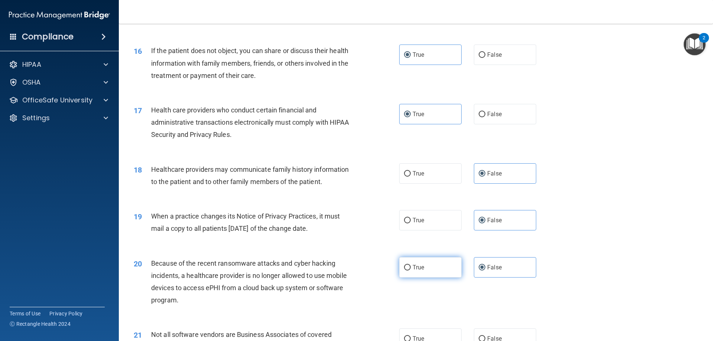
click at [411, 269] on input "True" at bounding box center [407, 268] width 7 height 6
radio input "true"
radio input "false"
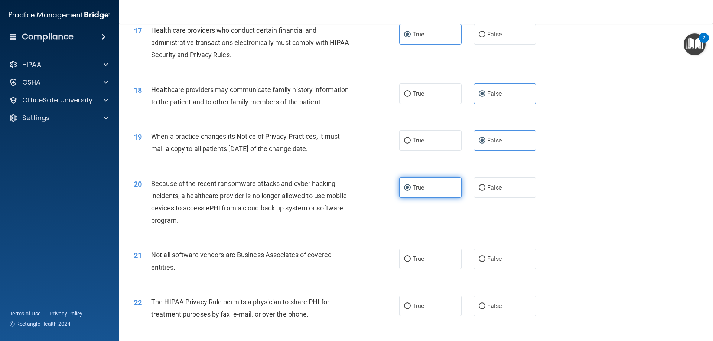
scroll to position [966, 0]
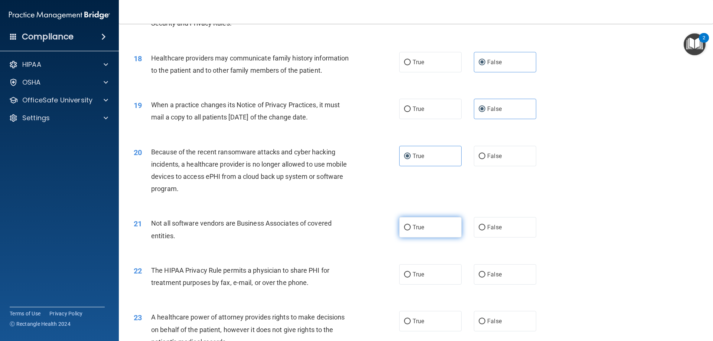
click at [413, 228] on span "True" at bounding box center [419, 227] width 12 height 7
click at [411, 228] on input "True" at bounding box center [407, 228] width 7 height 6
radio input "true"
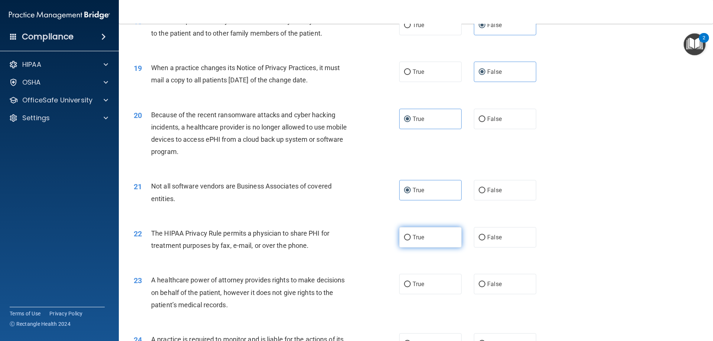
click at [422, 241] on label "True" at bounding box center [430, 237] width 62 height 20
click at [411, 241] on input "True" at bounding box center [407, 238] width 7 height 6
radio input "true"
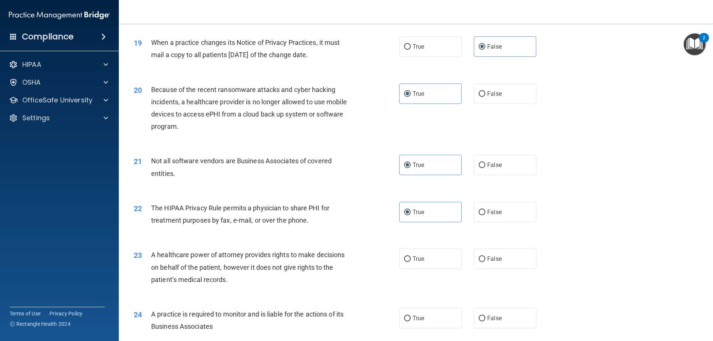
scroll to position [1040, 0]
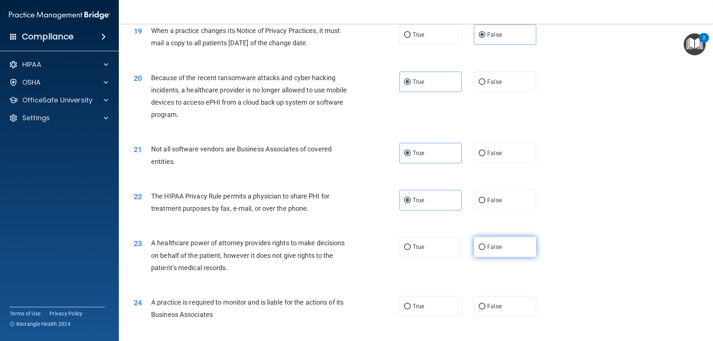
click at [495, 243] on label "False" at bounding box center [505, 247] width 62 height 20
click at [486, 245] on input "False" at bounding box center [482, 248] width 7 height 6
radio input "true"
click at [495, 306] on span "False" at bounding box center [494, 306] width 14 height 7
click at [486, 306] on input "False" at bounding box center [482, 307] width 7 height 6
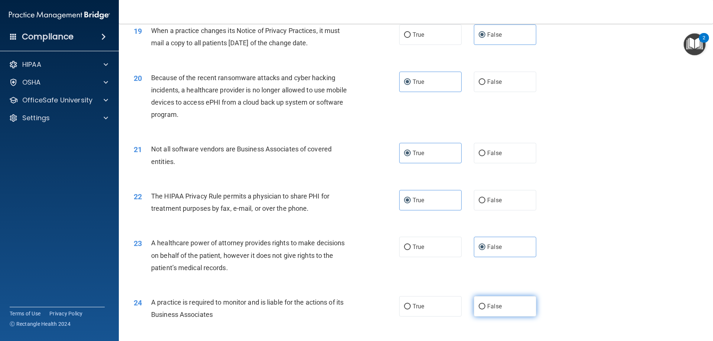
radio input "true"
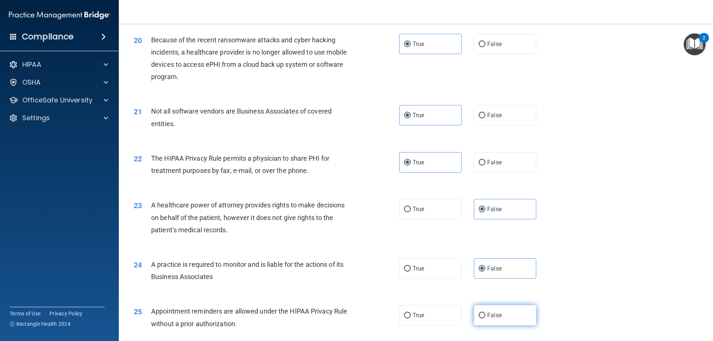
scroll to position [1114, 0]
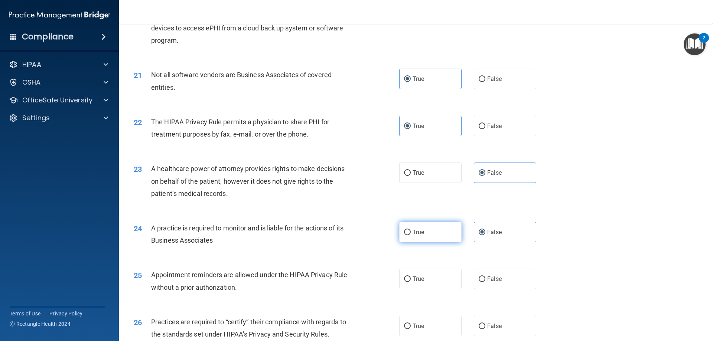
click at [408, 233] on input "True" at bounding box center [407, 233] width 7 height 6
radio input "true"
radio input "false"
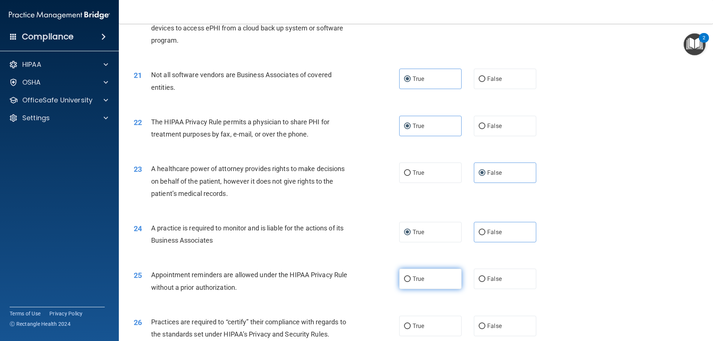
click at [421, 283] on label "True" at bounding box center [430, 279] width 62 height 20
click at [411, 282] on input "True" at bounding box center [407, 280] width 7 height 6
radio input "true"
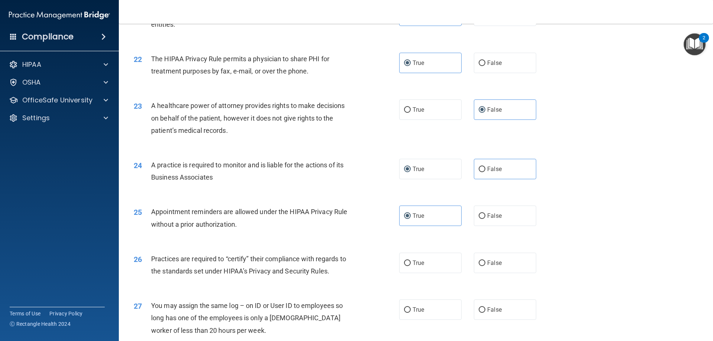
scroll to position [1226, 0]
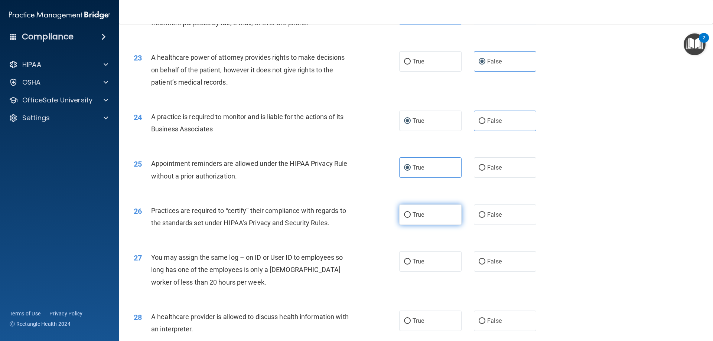
click at [416, 216] on span "True" at bounding box center [419, 214] width 12 height 7
click at [411, 216] on input "True" at bounding box center [407, 215] width 7 height 6
radio input "true"
click at [481, 257] on label "False" at bounding box center [505, 261] width 62 height 20
click at [481, 259] on input "False" at bounding box center [482, 262] width 7 height 6
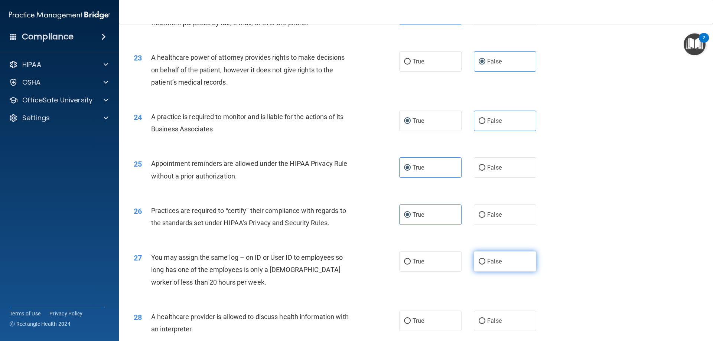
radio input "true"
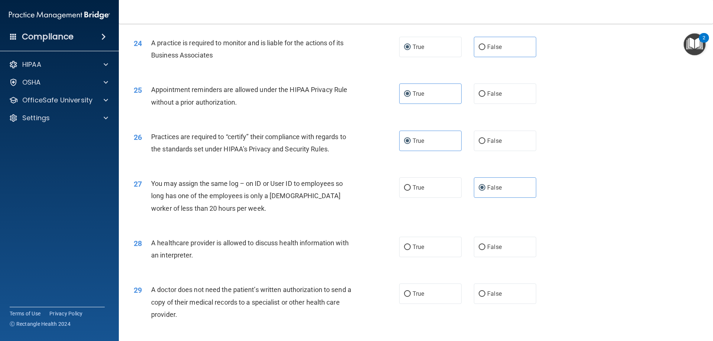
scroll to position [1300, 0]
click at [418, 244] on span "True" at bounding box center [419, 246] width 12 height 7
click at [411, 244] on input "True" at bounding box center [407, 247] width 7 height 6
radio input "true"
click at [427, 295] on label "True" at bounding box center [430, 293] width 62 height 20
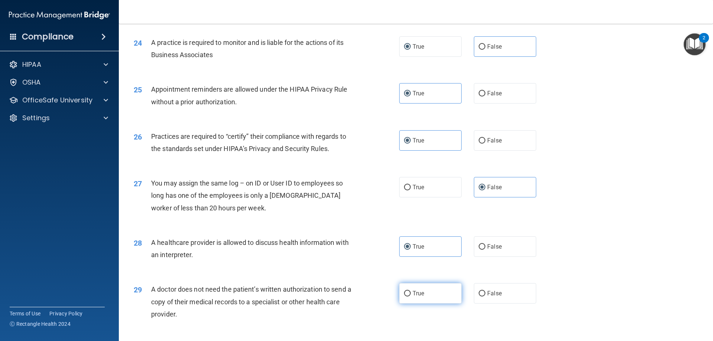
click at [411, 295] on input "True" at bounding box center [407, 294] width 7 height 6
radio input "true"
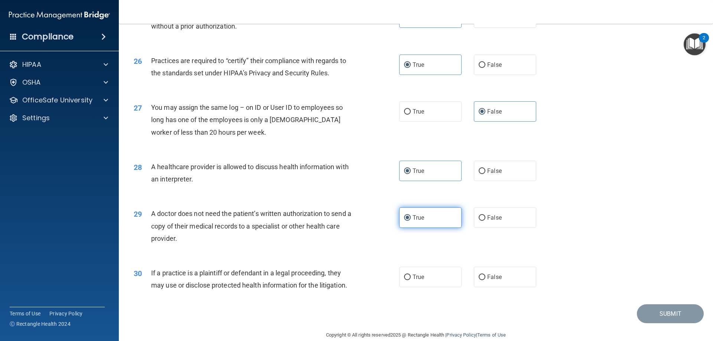
scroll to position [1388, 0]
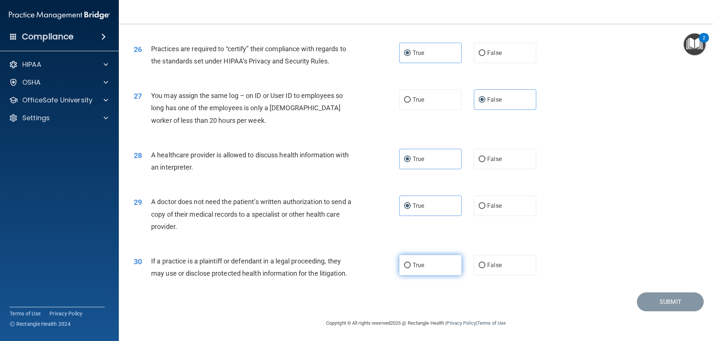
click at [418, 274] on label "True" at bounding box center [430, 265] width 62 height 20
click at [411, 269] on input "True" at bounding box center [407, 266] width 7 height 6
radio input "true"
click at [663, 302] on button "Submit" at bounding box center [670, 302] width 67 height 19
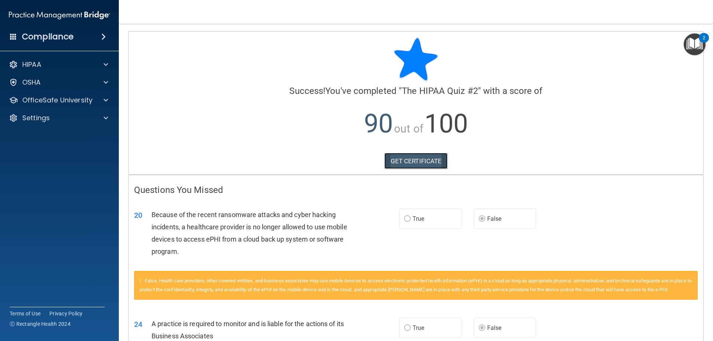
click at [403, 159] on link "GET CERTIFICATE" at bounding box center [416, 161] width 64 height 16
click at [100, 83] on div at bounding box center [104, 82] width 19 height 9
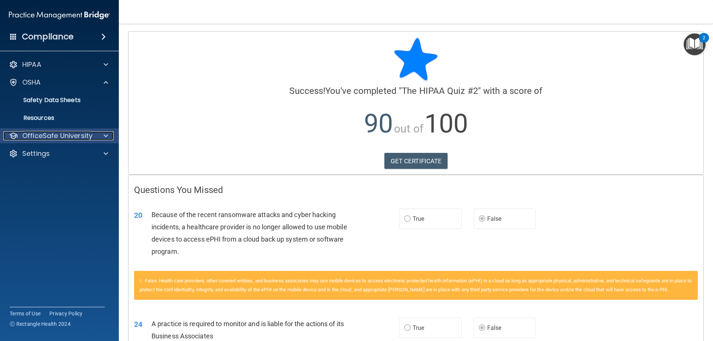
click at [107, 135] on span at bounding box center [106, 136] width 4 height 9
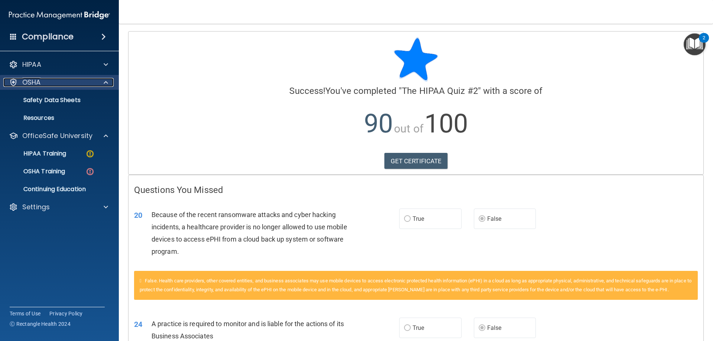
click at [108, 82] on span at bounding box center [106, 82] width 4 height 9
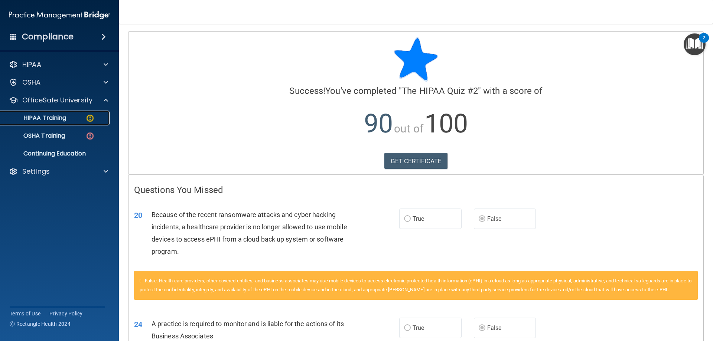
click at [31, 117] on p "HIPAA Training" at bounding box center [35, 117] width 61 height 7
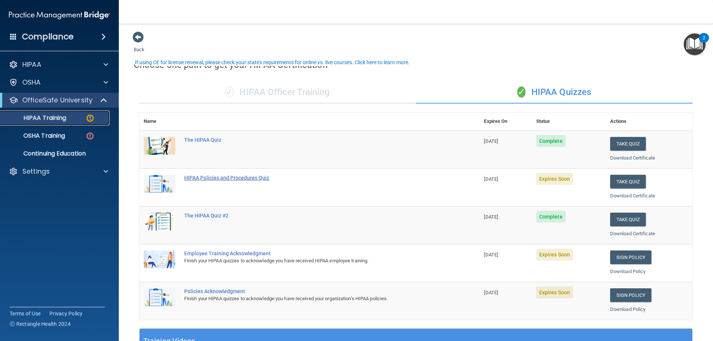
scroll to position [37, 0]
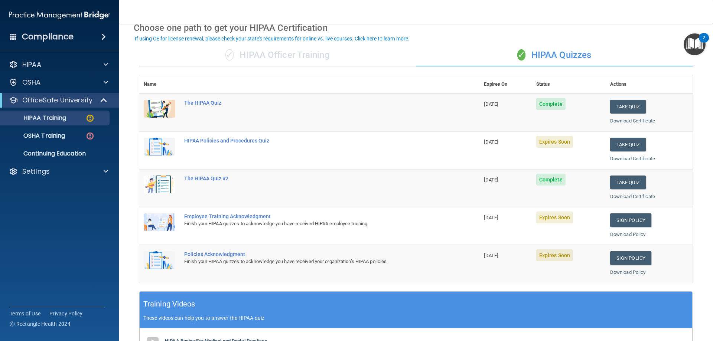
click at [550, 143] on span "Expires Soon" at bounding box center [554, 142] width 37 height 12
click at [484, 141] on span "[DATE]" at bounding box center [491, 142] width 14 height 6
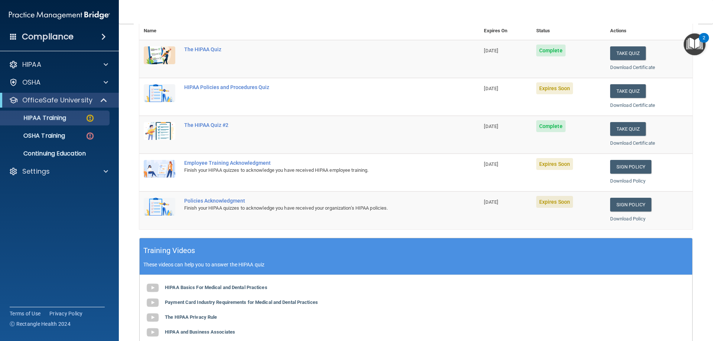
scroll to position [74, 0]
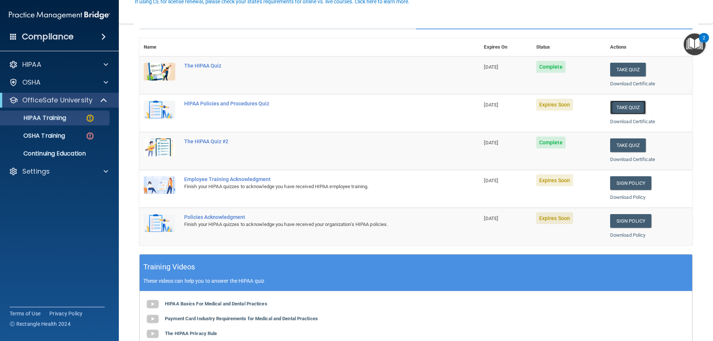
click at [622, 110] on button "Take Quiz" at bounding box center [628, 108] width 36 height 14
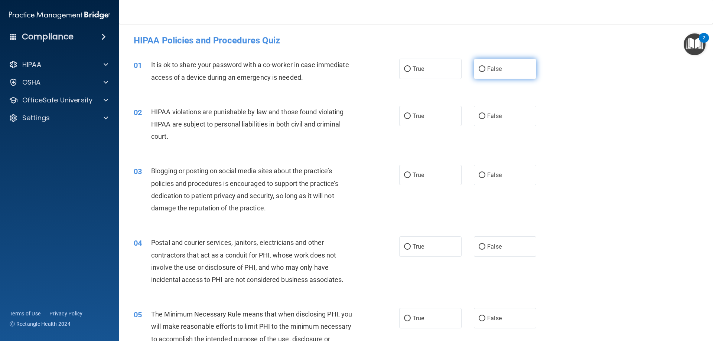
click at [493, 72] on span "False" at bounding box center [494, 68] width 14 height 7
click at [486, 72] on input "False" at bounding box center [482, 69] width 7 height 6
radio input "true"
click at [418, 120] on label "True" at bounding box center [430, 116] width 62 height 20
click at [411, 119] on input "True" at bounding box center [407, 117] width 7 height 6
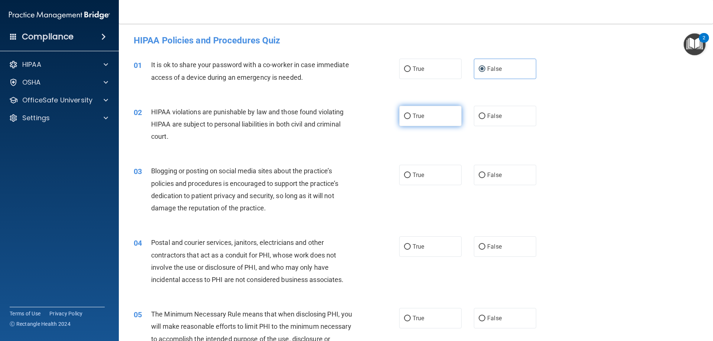
radio input "true"
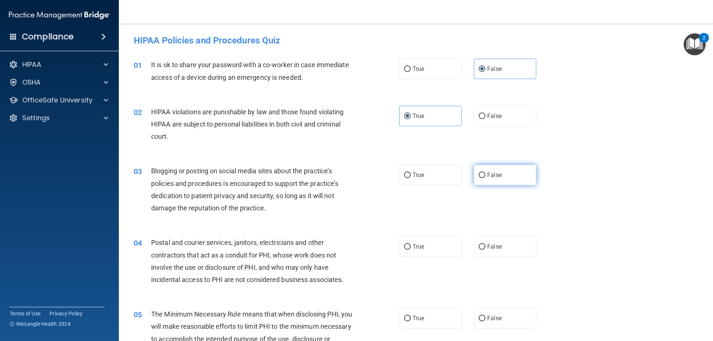
click at [484, 180] on label "False" at bounding box center [505, 175] width 62 height 20
click at [484, 178] on input "False" at bounding box center [482, 176] width 7 height 6
radio input "true"
click at [426, 250] on label "True" at bounding box center [430, 247] width 62 height 20
click at [411, 250] on input "True" at bounding box center [407, 247] width 7 height 6
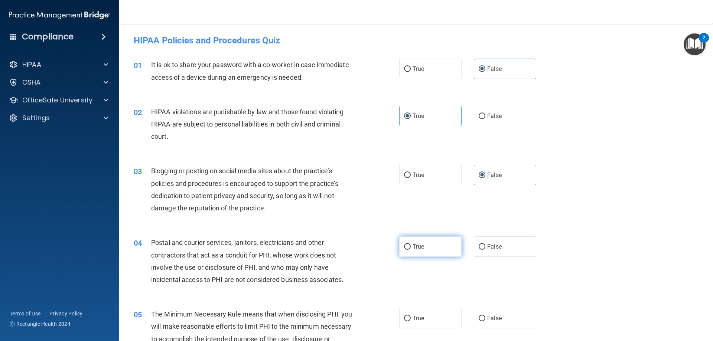
radio input "true"
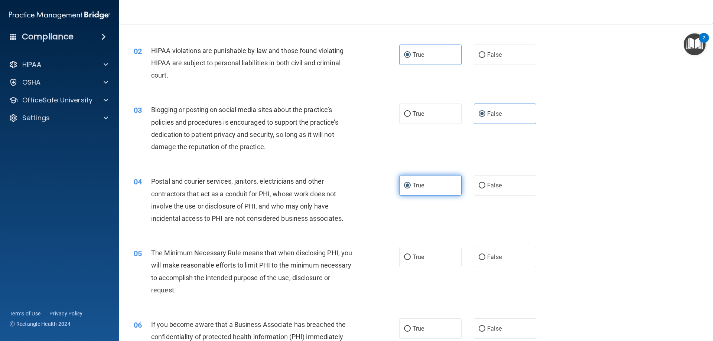
scroll to position [74, 0]
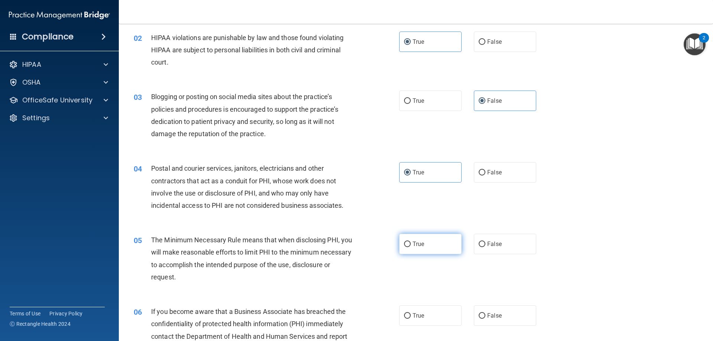
click at [418, 245] on span "True" at bounding box center [419, 244] width 12 height 7
click at [411, 245] on input "True" at bounding box center [407, 245] width 7 height 6
radio input "true"
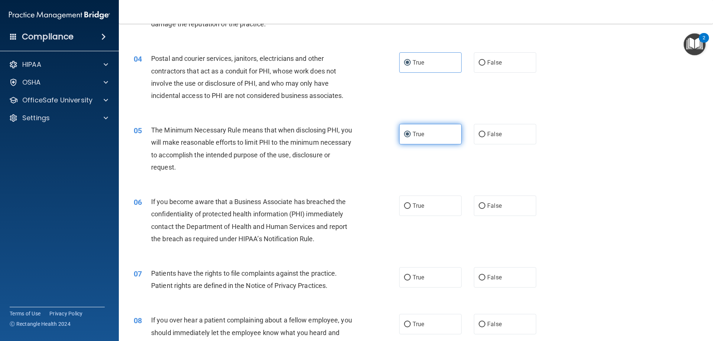
scroll to position [186, 0]
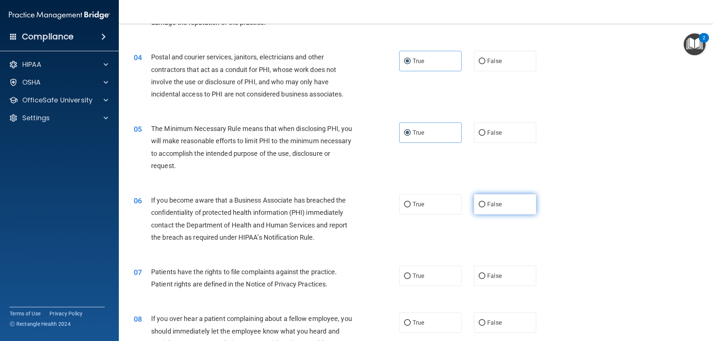
click at [513, 204] on label "False" at bounding box center [505, 204] width 62 height 20
click at [486, 204] on input "False" at bounding box center [482, 205] width 7 height 6
radio input "true"
click at [419, 276] on span "True" at bounding box center [419, 276] width 12 height 7
click at [411, 276] on input "True" at bounding box center [407, 277] width 7 height 6
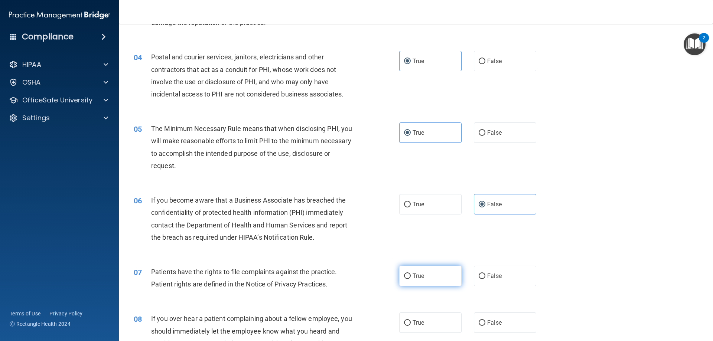
radio input "true"
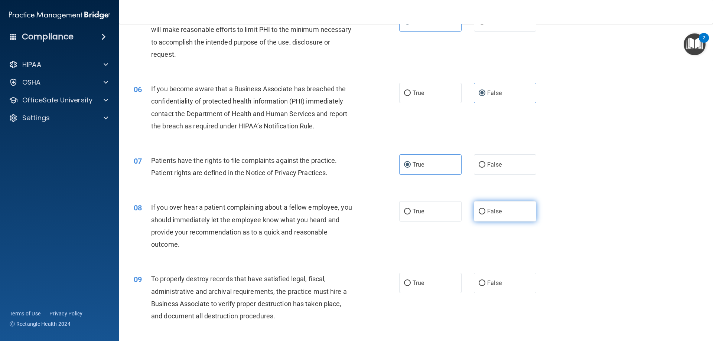
click at [518, 208] on label "False" at bounding box center [505, 211] width 62 height 20
click at [486, 209] on input "False" at bounding box center [482, 212] width 7 height 6
radio input "true"
click at [499, 288] on label "False" at bounding box center [505, 283] width 62 height 20
click at [486, 286] on input "False" at bounding box center [482, 284] width 7 height 6
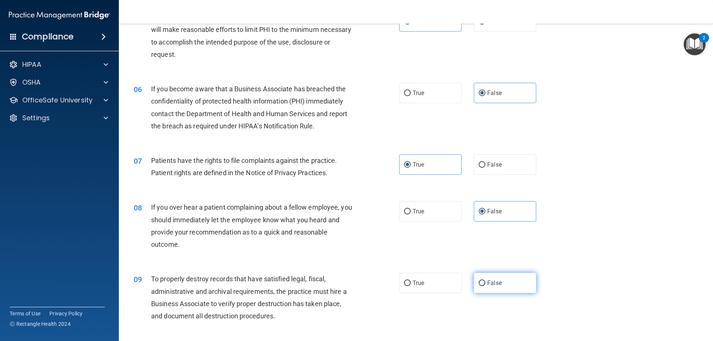
radio input "true"
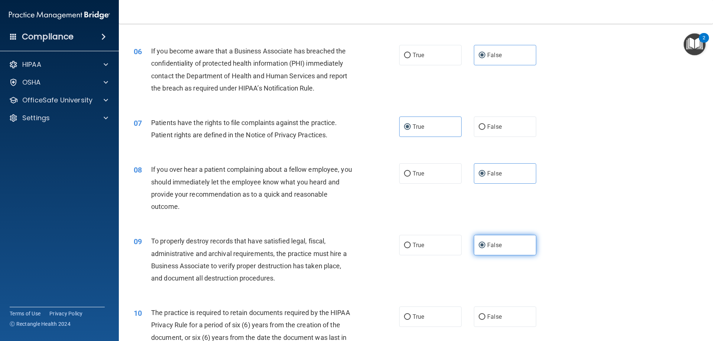
scroll to position [409, 0]
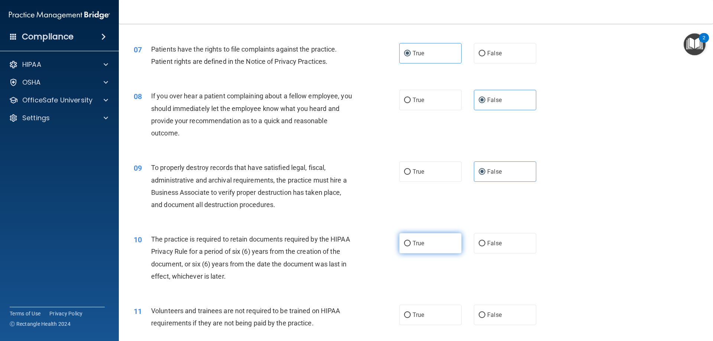
click at [432, 247] on label "True" at bounding box center [430, 243] width 62 height 20
click at [411, 247] on input "True" at bounding box center [407, 244] width 7 height 6
radio input "true"
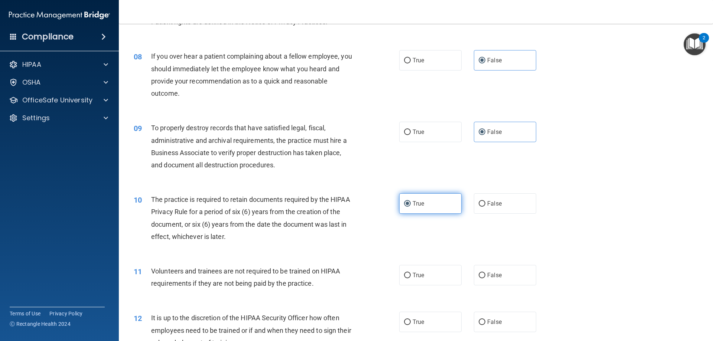
scroll to position [483, 0]
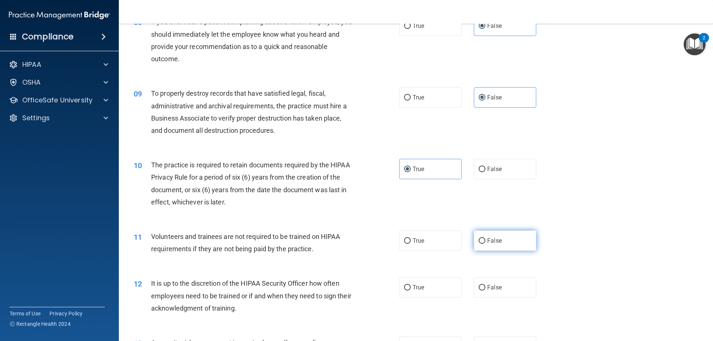
click at [506, 240] on label "False" at bounding box center [505, 241] width 62 height 20
click at [486, 240] on input "False" at bounding box center [482, 241] width 7 height 6
radio input "true"
click at [480, 295] on label "False" at bounding box center [505, 287] width 62 height 20
click at [480, 291] on input "False" at bounding box center [482, 288] width 7 height 6
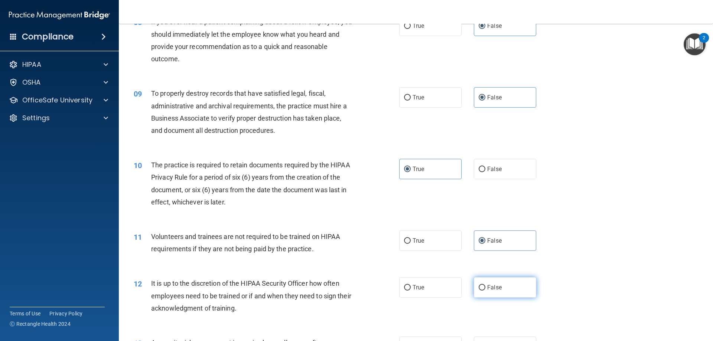
radio input "true"
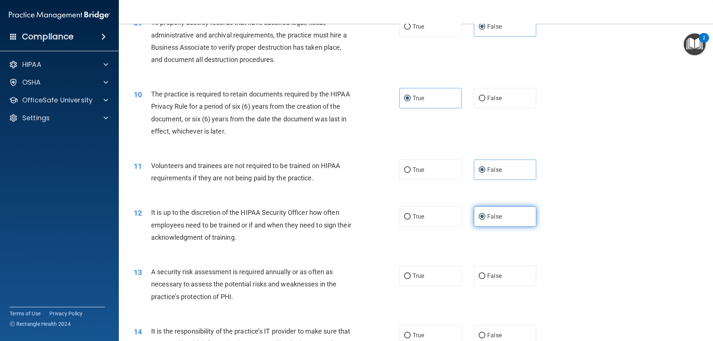
scroll to position [557, 0]
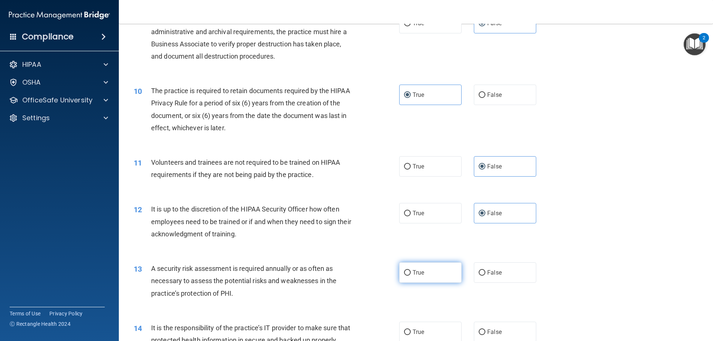
click at [431, 273] on label "True" at bounding box center [430, 273] width 62 height 20
click at [411, 273] on input "True" at bounding box center [407, 273] width 7 height 6
radio input "true"
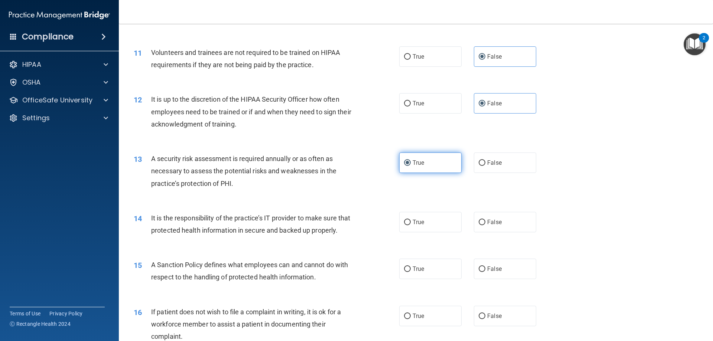
scroll to position [669, 0]
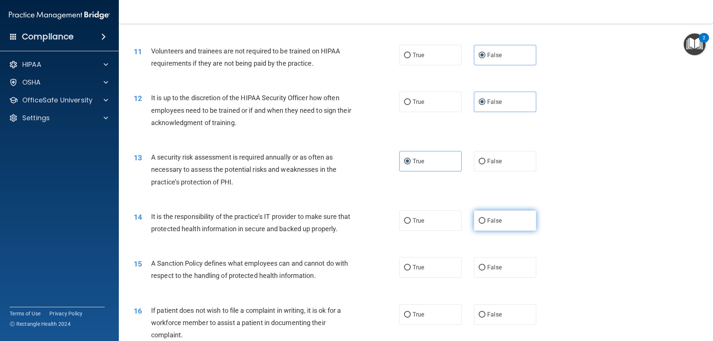
click at [507, 224] on label "False" at bounding box center [505, 221] width 62 height 20
click at [486, 224] on input "False" at bounding box center [482, 221] width 7 height 6
radio input "true"
click at [495, 271] on span "False" at bounding box center [494, 267] width 14 height 7
click at [486, 271] on input "False" at bounding box center [482, 268] width 7 height 6
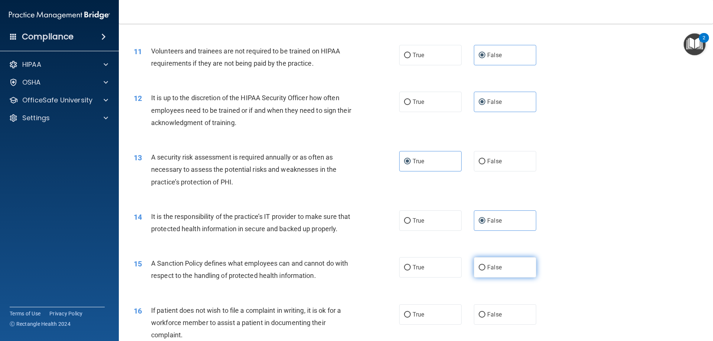
radio input "true"
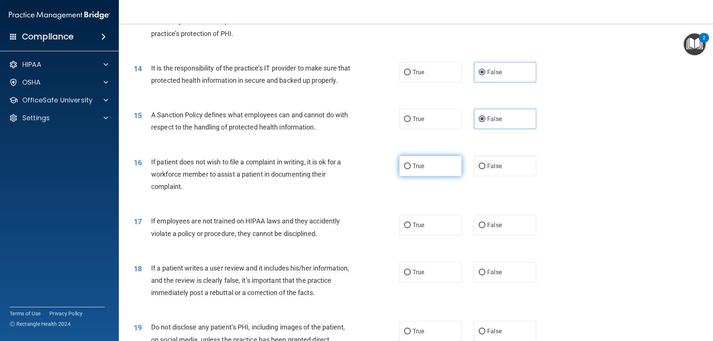
click at [416, 176] on label "True" at bounding box center [430, 166] width 62 height 20
click at [411, 169] on input "True" at bounding box center [407, 167] width 7 height 6
radio input "true"
click at [509, 236] on label "False" at bounding box center [505, 225] width 62 height 20
click at [486, 228] on input "False" at bounding box center [482, 226] width 7 height 6
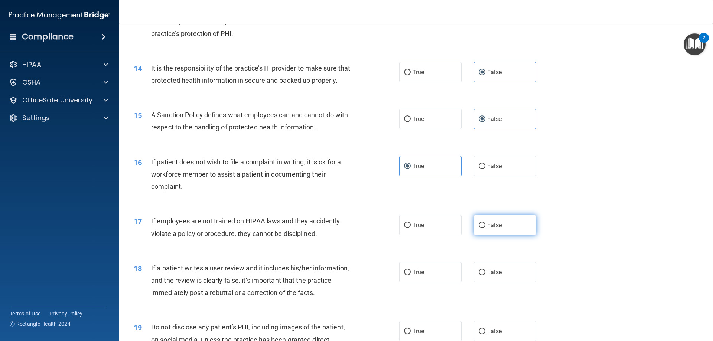
radio input "true"
click at [499, 283] on label "False" at bounding box center [505, 272] width 62 height 20
click at [486, 276] on input "False" at bounding box center [482, 273] width 7 height 6
radio input "true"
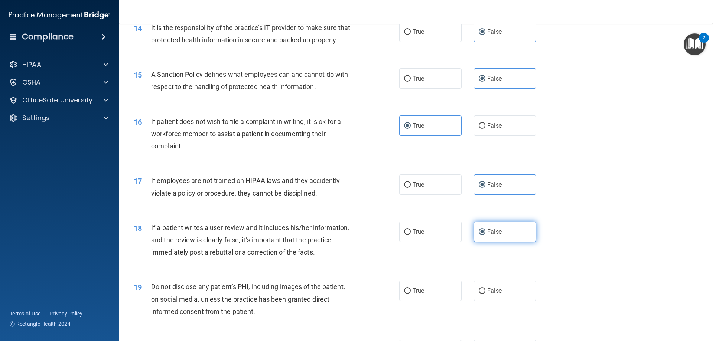
scroll to position [929, 0]
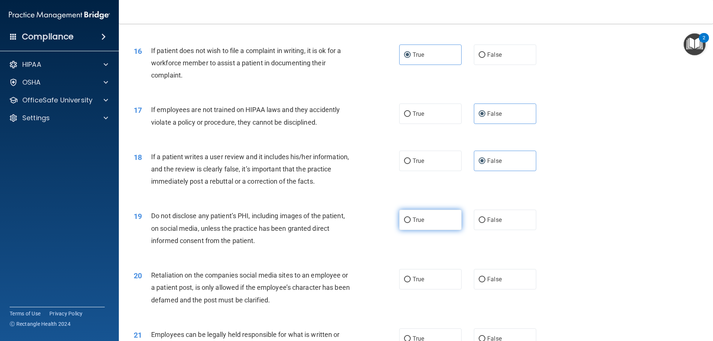
click at [418, 224] on span "True" at bounding box center [419, 220] width 12 height 7
click at [411, 223] on input "True" at bounding box center [407, 221] width 7 height 6
radio input "true"
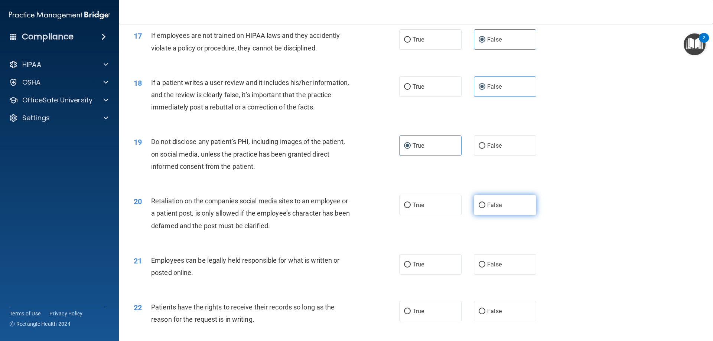
click at [507, 213] on label "False" at bounding box center [505, 205] width 62 height 20
click at [486, 208] on input "False" at bounding box center [482, 206] width 7 height 6
radio input "true"
click at [419, 268] on span "True" at bounding box center [419, 264] width 12 height 7
click at [411, 268] on input "True" at bounding box center [407, 265] width 7 height 6
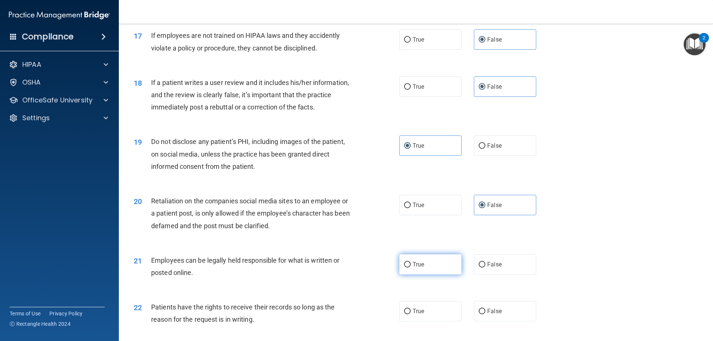
radio input "true"
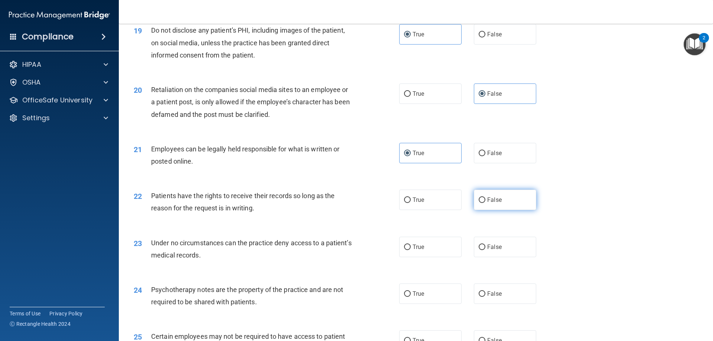
click at [504, 210] on label "False" at bounding box center [505, 200] width 62 height 20
click at [486, 203] on input "False" at bounding box center [482, 201] width 7 height 6
radio input "true"
click at [503, 255] on label "False" at bounding box center [505, 247] width 62 height 20
click at [486, 250] on input "False" at bounding box center [482, 248] width 7 height 6
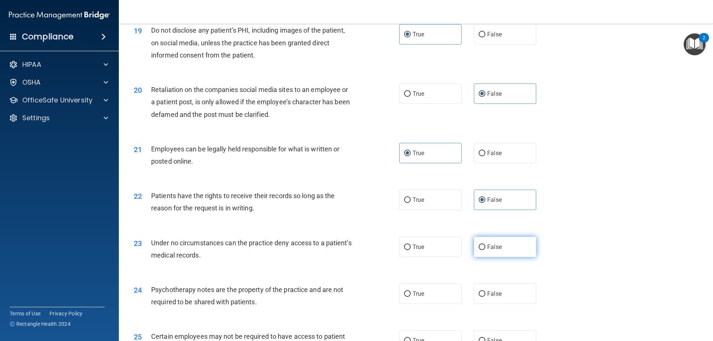
radio input "true"
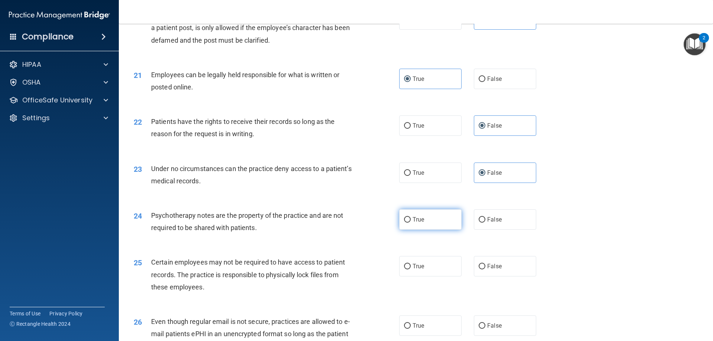
click at [426, 230] on label "True" at bounding box center [430, 220] width 62 height 20
click at [411, 223] on input "True" at bounding box center [407, 220] width 7 height 6
radio input "true"
click at [422, 277] on label "True" at bounding box center [430, 266] width 62 height 20
click at [411, 270] on input "True" at bounding box center [407, 267] width 7 height 6
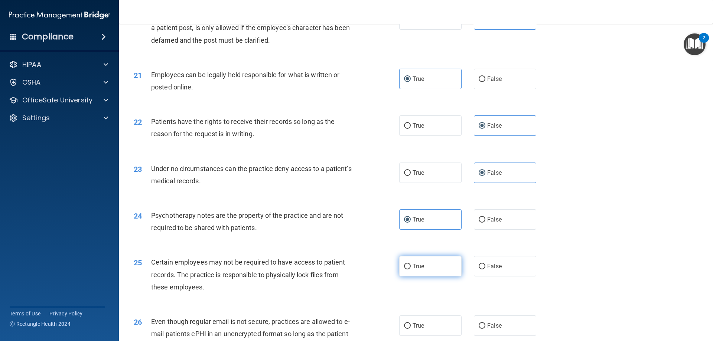
radio input "true"
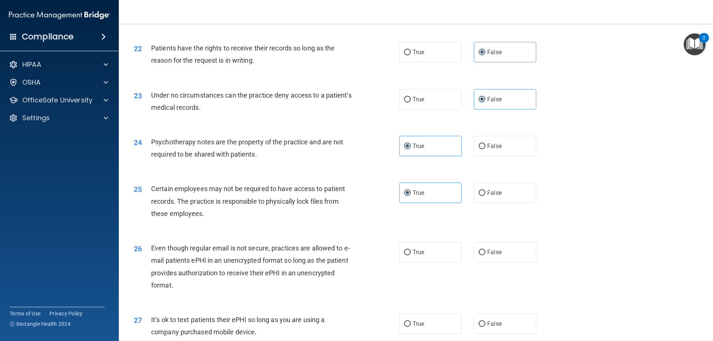
scroll to position [1263, 0]
click at [416, 255] on span "True" at bounding box center [419, 251] width 12 height 7
click at [411, 255] on input "True" at bounding box center [407, 252] width 7 height 6
radio input "true"
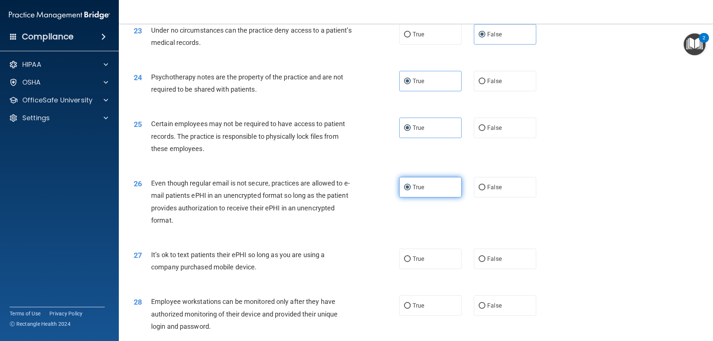
scroll to position [1337, 0]
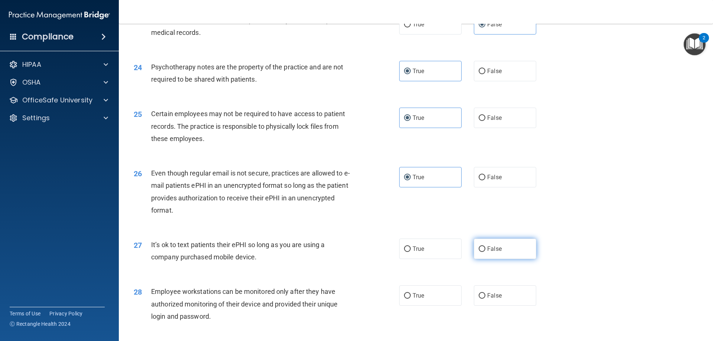
click at [489, 253] on span "False" at bounding box center [494, 249] width 14 height 7
click at [486, 252] on input "False" at bounding box center [482, 250] width 7 height 6
radio input "true"
click at [489, 299] on span "False" at bounding box center [494, 295] width 14 height 7
click at [486, 299] on input "False" at bounding box center [482, 296] width 7 height 6
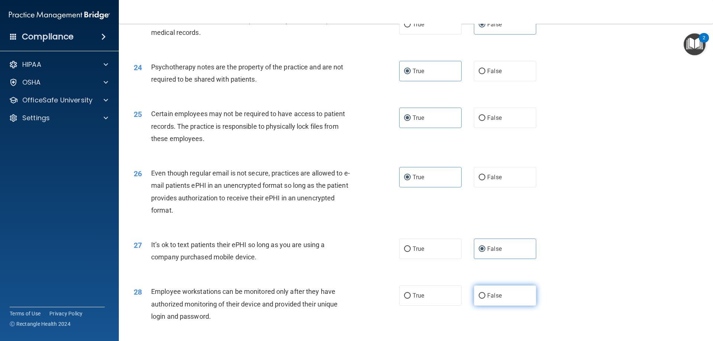
radio input "true"
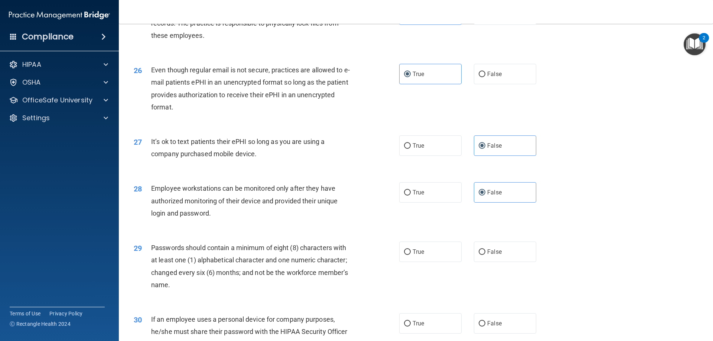
scroll to position [1449, 0]
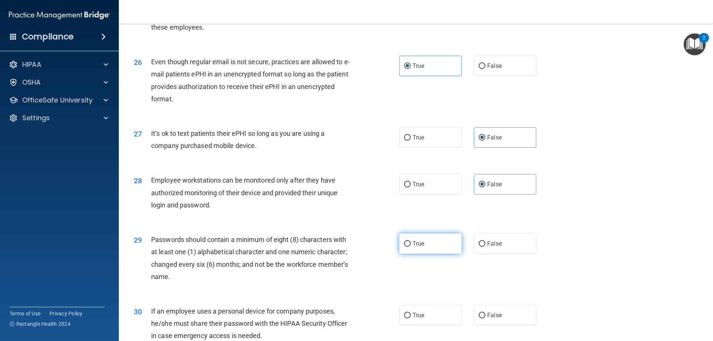
click at [428, 254] on label "True" at bounding box center [430, 244] width 62 height 20
click at [411, 247] on input "True" at bounding box center [407, 244] width 7 height 6
radio input "true"
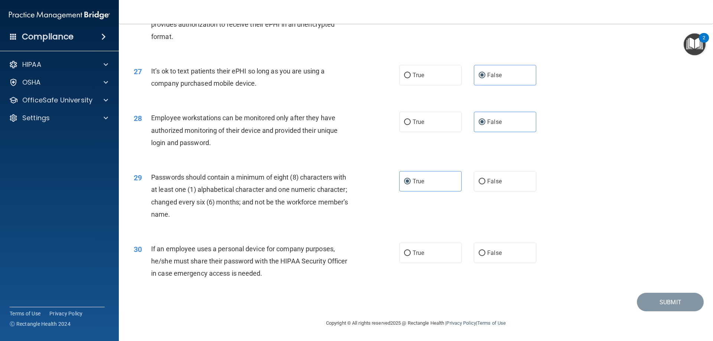
scroll to position [1523, 0]
click at [493, 254] on span "False" at bounding box center [494, 253] width 14 height 7
click at [486, 254] on input "False" at bounding box center [482, 254] width 7 height 6
radio input "true"
click at [674, 305] on button "Submit" at bounding box center [670, 302] width 67 height 19
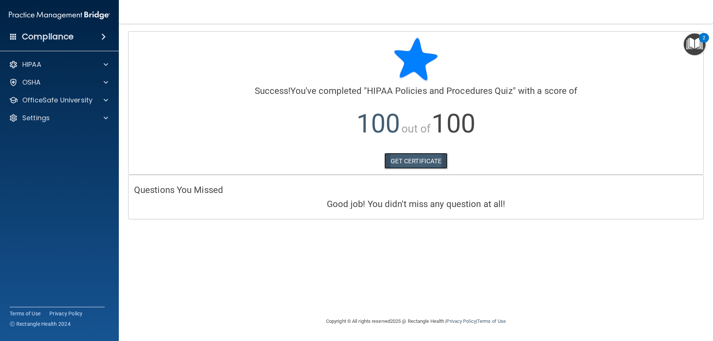
click at [427, 162] on link "GET CERTIFICATE" at bounding box center [416, 161] width 64 height 16
click at [107, 82] on span at bounding box center [106, 82] width 4 height 9
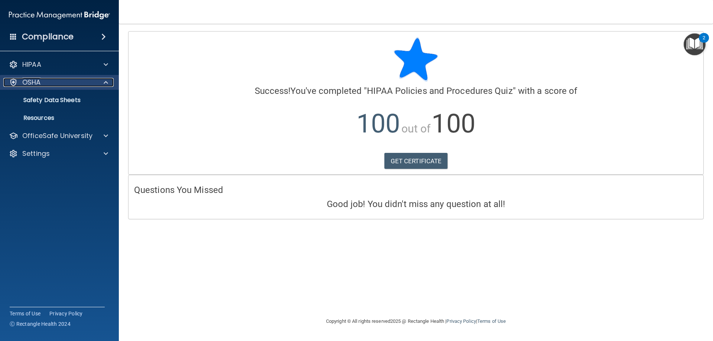
click at [107, 82] on span at bounding box center [106, 82] width 4 height 9
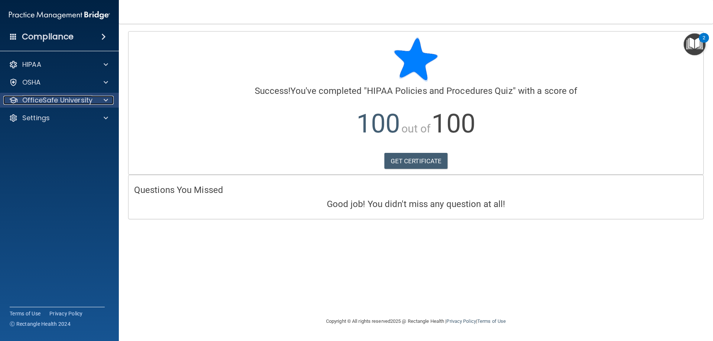
click at [108, 103] on div at bounding box center [104, 100] width 19 height 9
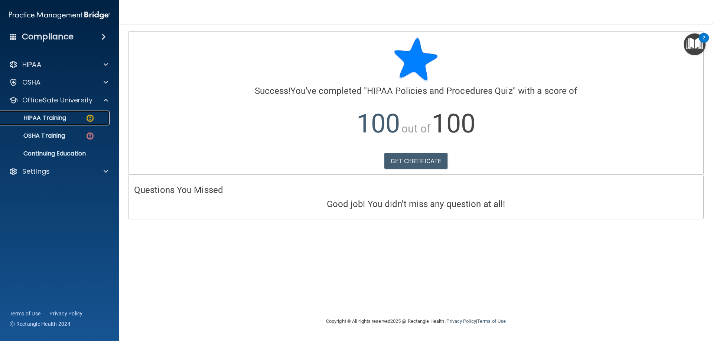
click at [93, 118] on img at bounding box center [89, 118] width 9 height 9
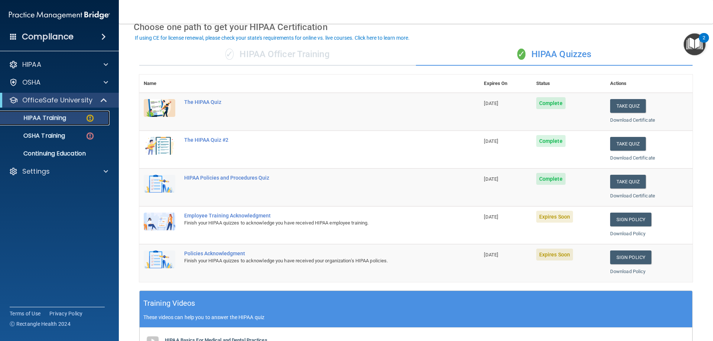
scroll to position [74, 0]
